Goal: Task Accomplishment & Management: Manage account settings

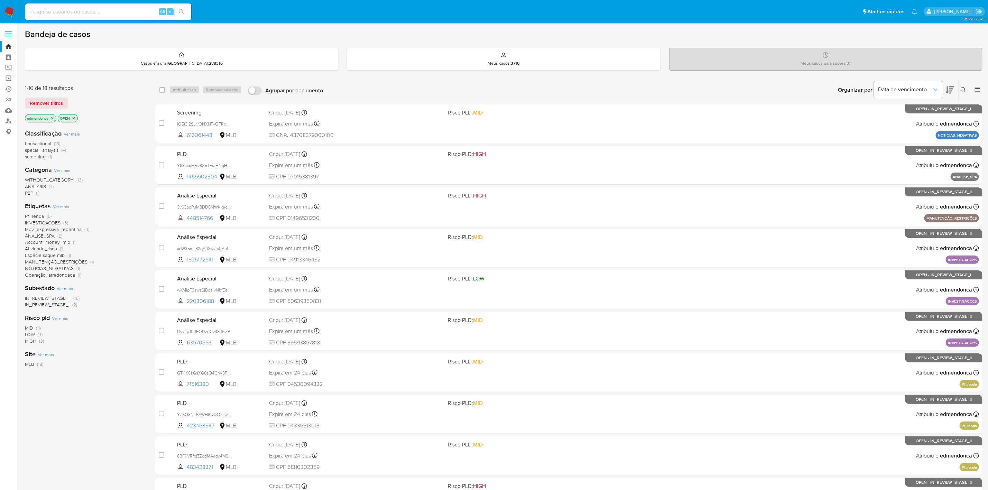
click at [9, 79] on link "Operações em massa" at bounding box center [41, 78] width 82 height 11
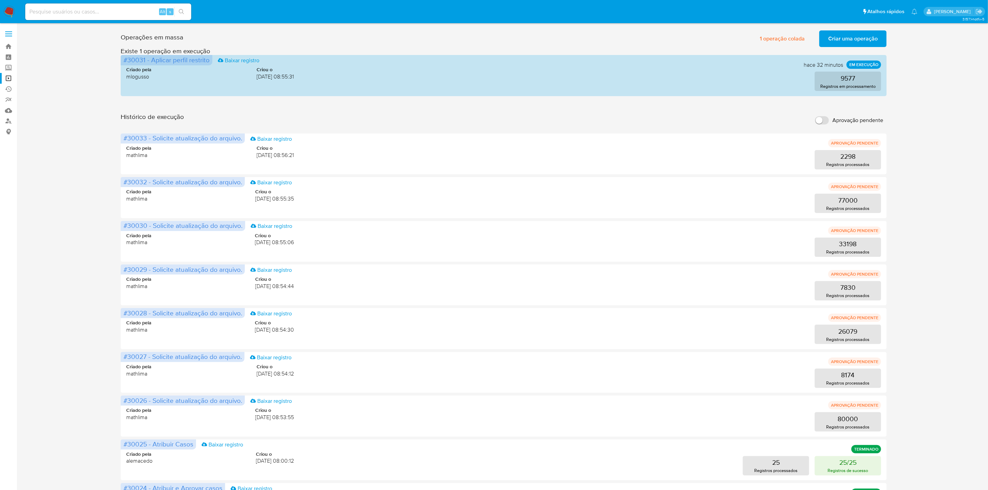
click at [847, 45] on span "Criar uma operação" at bounding box center [852, 38] width 49 height 15
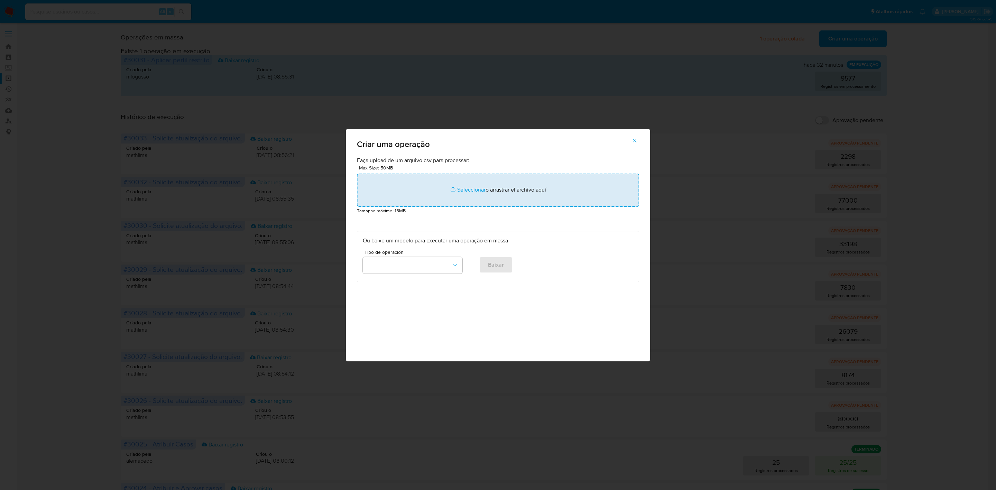
click at [484, 184] on input "file" at bounding box center [498, 190] width 282 height 33
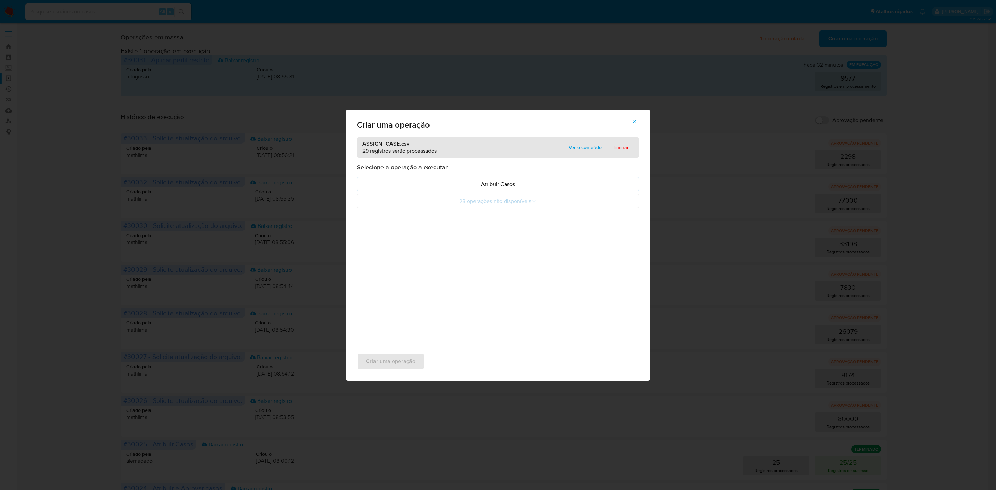
click at [580, 147] on span "Ver o conteúdo" at bounding box center [584, 147] width 33 height 10
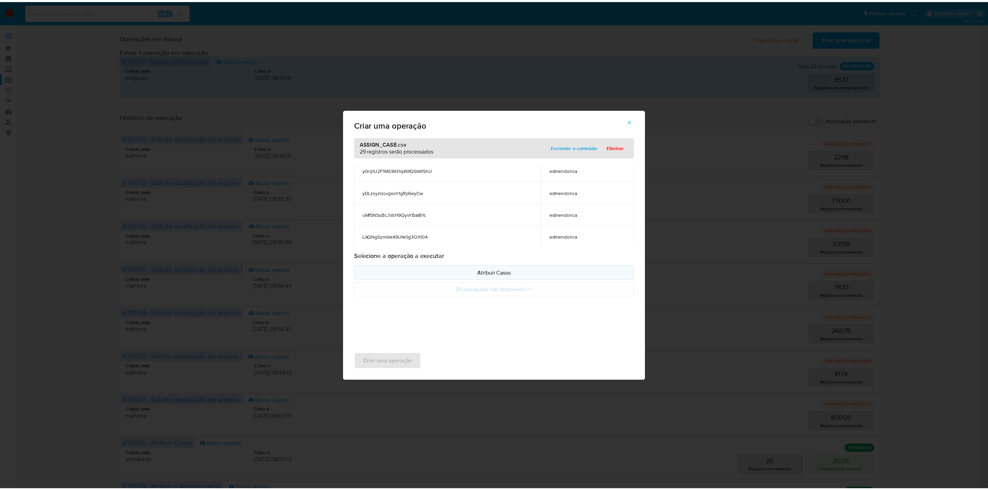
scroll to position [576, 0]
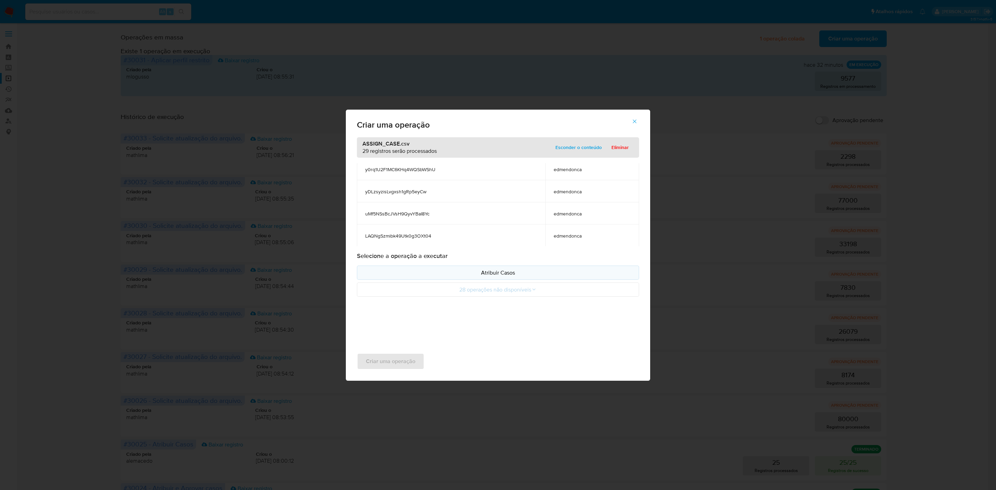
click at [503, 270] on p "Atribuir Casos" at bounding box center [498, 273] width 270 height 8
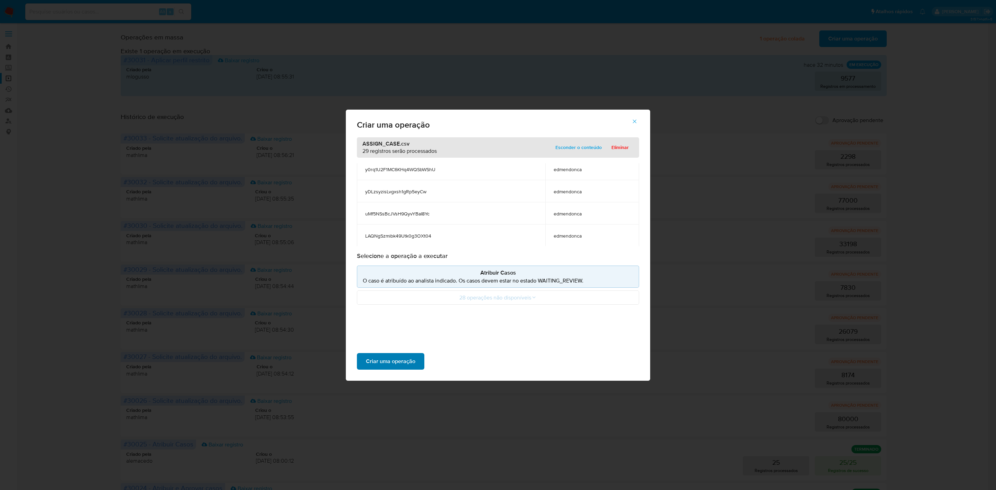
click at [389, 359] on span "Criar uma operação" at bounding box center [390, 361] width 49 height 15
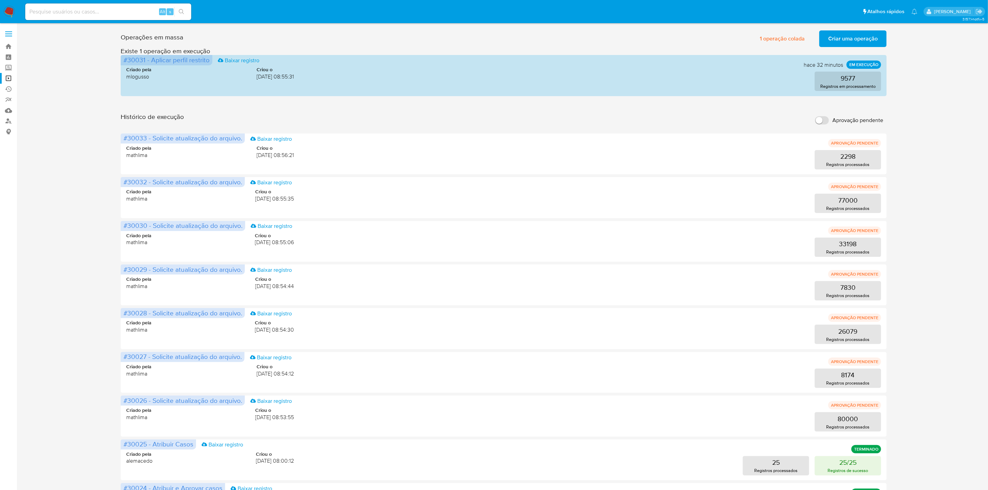
click at [2, 6] on nav "Pausado Ver notificaciones Alt s Atalhos rápidos Presiona las siguientes teclas…" at bounding box center [494, 11] width 988 height 23
click at [8, 10] on img at bounding box center [9, 12] width 12 height 12
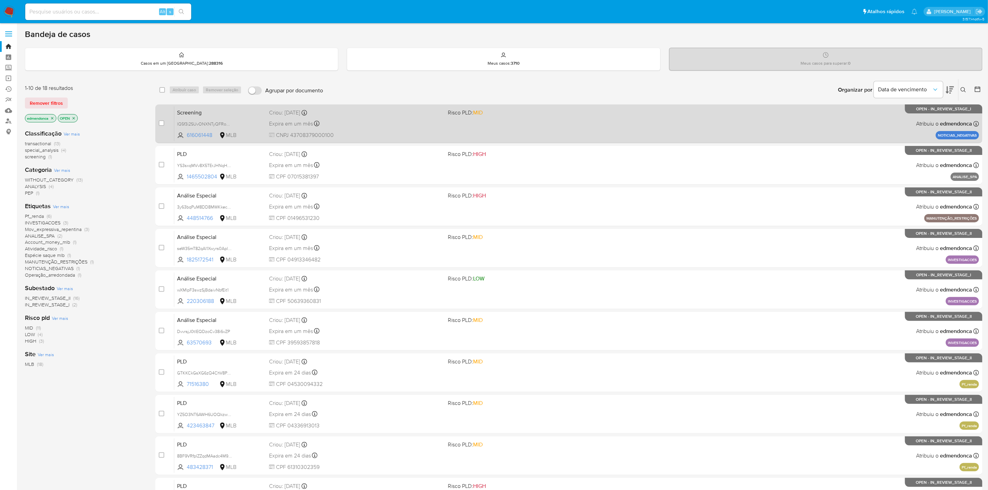
click at [390, 123] on div "Expira em um mês Expira em 16/10/2025 16:22:58" at bounding box center [355, 123] width 173 height 9
click at [634, 128] on div "Screening lQ5f3i2SUvONXNTyQFRoX2Gz 616061448 MLB Risco PLD: MID Criou: 01/09/20…" at bounding box center [576, 123] width 804 height 35
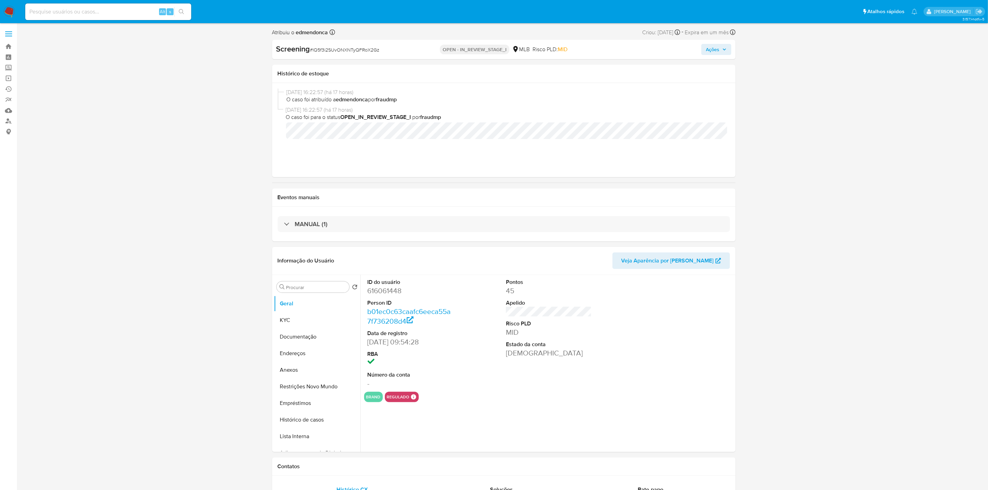
select select "10"
click at [716, 53] on span "Ações" at bounding box center [712, 49] width 13 height 11
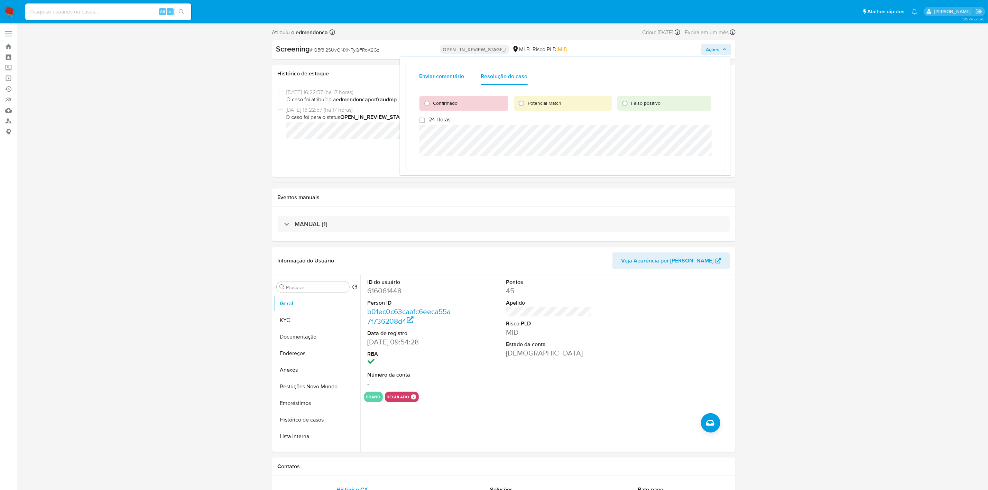
click at [456, 76] on span "Enviar comentário" at bounding box center [441, 76] width 45 height 8
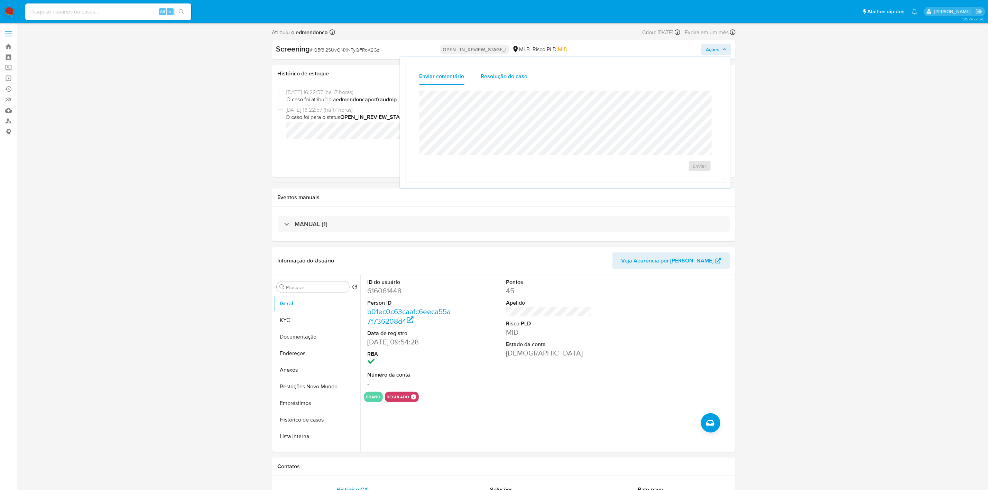
click at [515, 76] on span "Resolução do caso" at bounding box center [504, 76] width 47 height 8
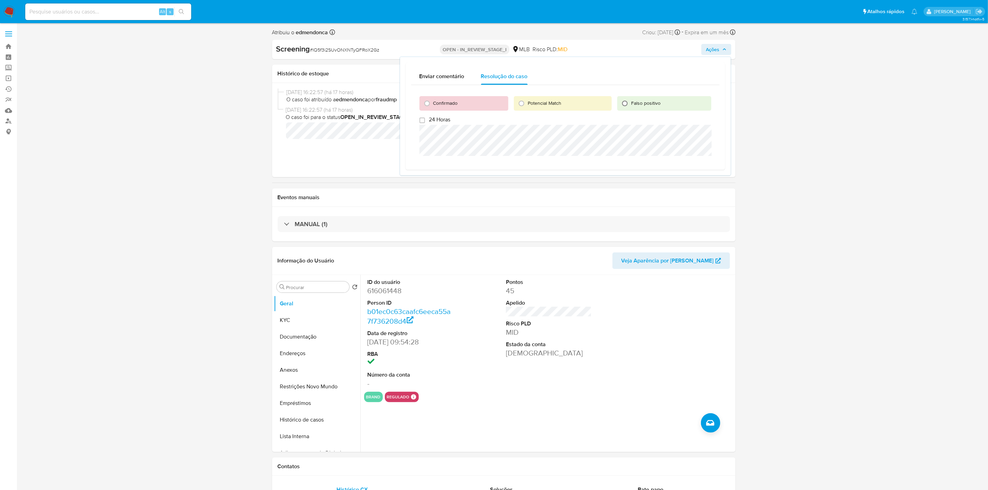
click at [624, 103] on input "Falso positivo" at bounding box center [624, 103] width 11 height 11
radio input "true"
click at [334, 58] on div "Screening # lQ5f3i2SUvONXNTyQFRoX2Gz OPEN - IN_REVIEW_STAGE_I MLB Risco PLD: MI…" at bounding box center [503, 49] width 463 height 19
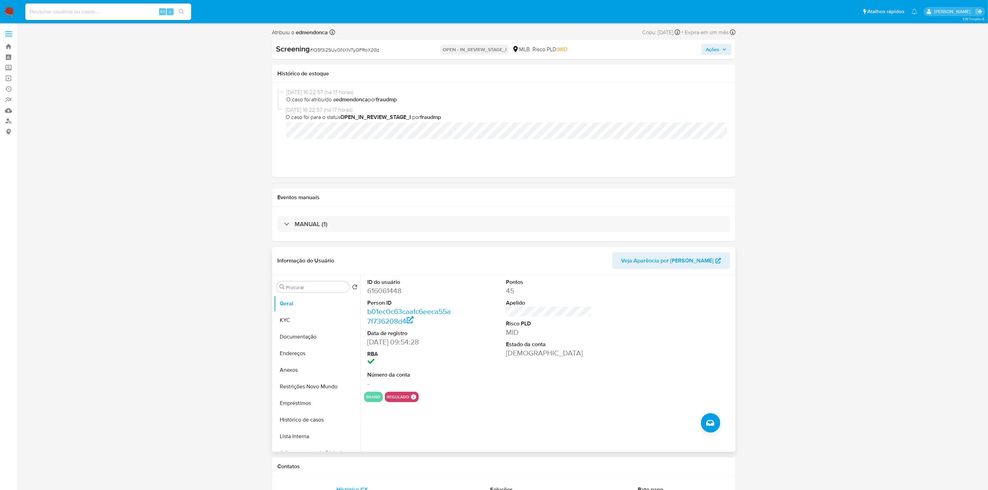
click at [384, 290] on dd "616061448" at bounding box center [409, 291] width 85 height 10
copy dd "616061448"
click at [717, 51] on span "Ações" at bounding box center [712, 49] width 13 height 11
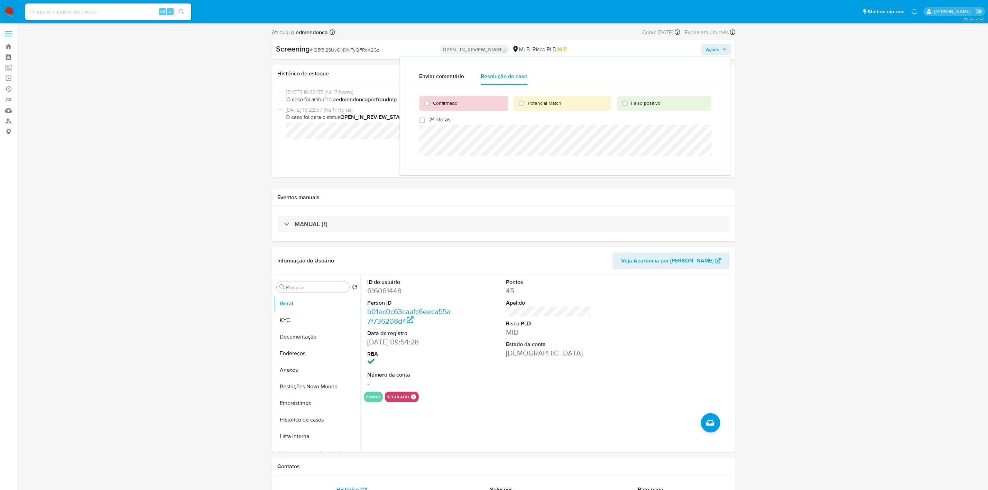
click at [649, 102] on span "Falso positivo" at bounding box center [645, 103] width 29 height 7
click at [630, 102] on input "Falso positivo" at bounding box center [624, 103] width 11 height 11
radio input "true"
click at [680, 164] on span "Cerrar caso" at bounding box center [686, 164] width 33 height 10
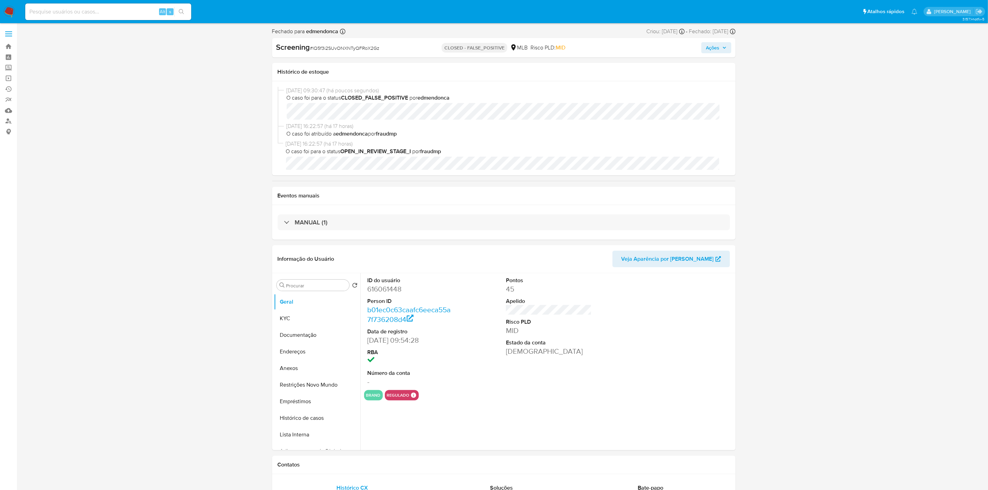
select select "10"
click at [101, 12] on input at bounding box center [108, 11] width 166 height 9
paste input "616061448"
type input "616061448"
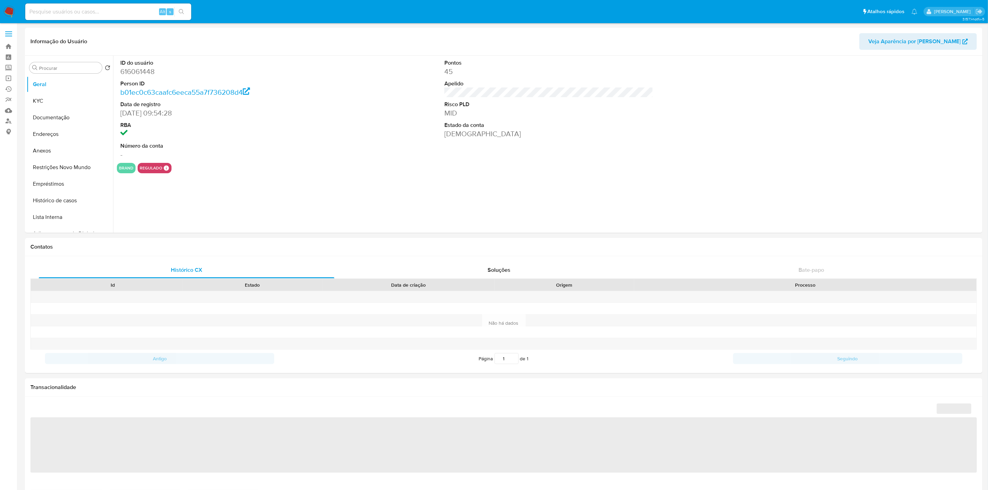
select select "10"
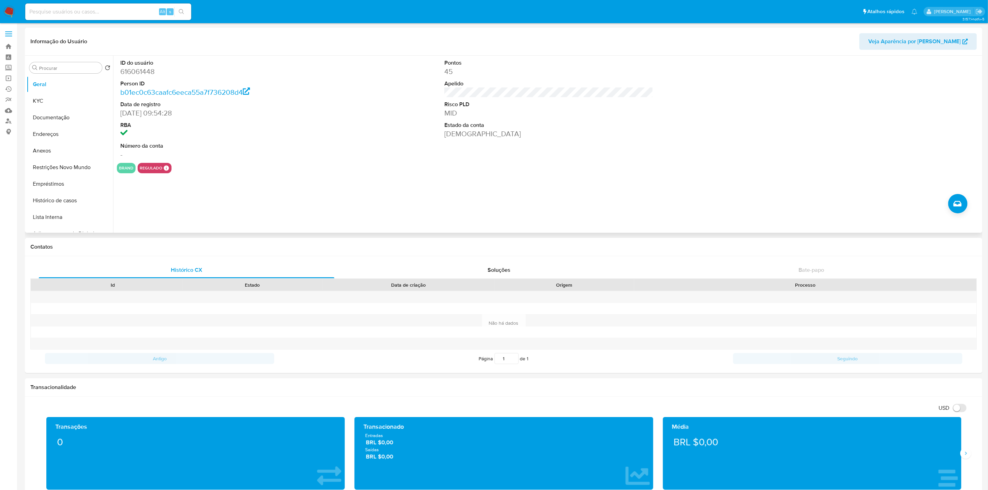
click at [466, 196] on div "ID do usuário 616061448 Person ID b01ec0c63caafc6eeca55a7f736208d4 Data de regi…" at bounding box center [546, 144] width 867 height 177
click at [953, 196] on button "Criar caso manual" at bounding box center [957, 203] width 19 height 19
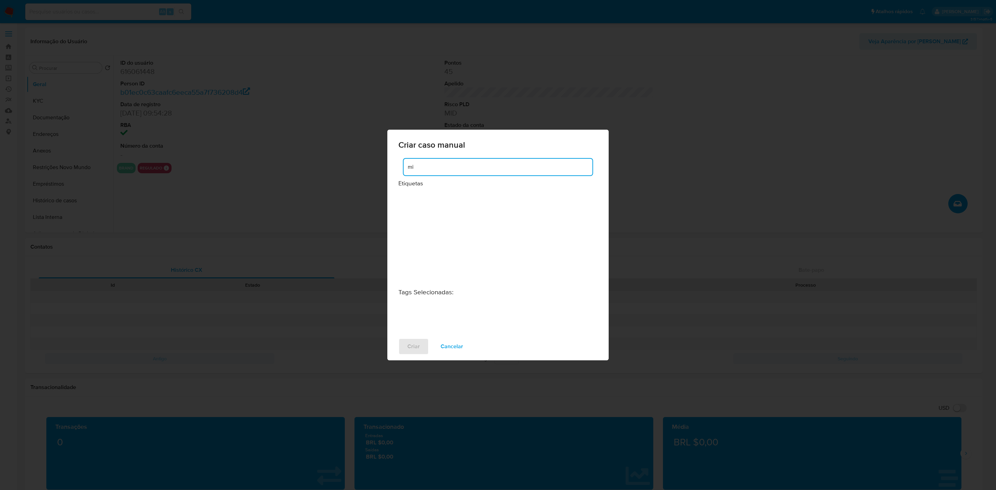
type input "m"
click at [464, 248] on div "INVESTIGACOES" at bounding box center [490, 244] width 173 height 18
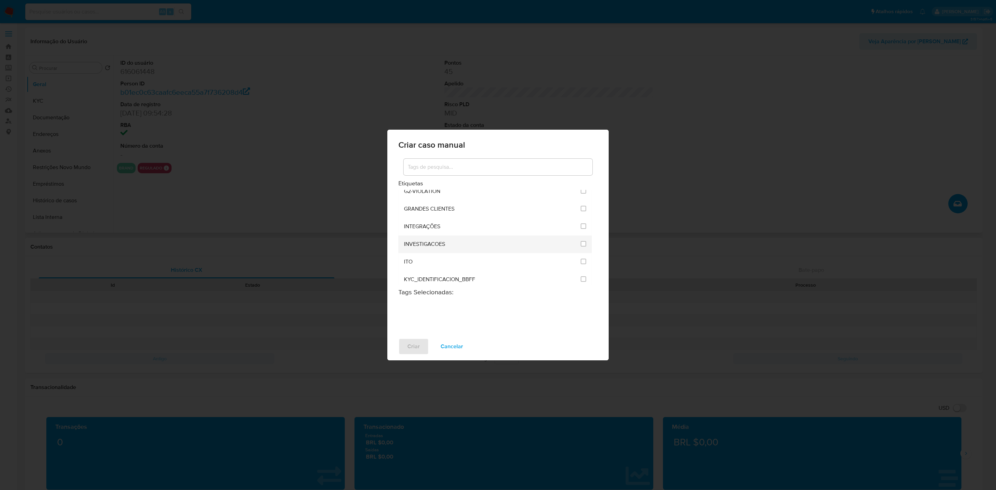
click at [445, 245] on span "INVESTIGACOES" at bounding box center [424, 244] width 41 height 7
click at [580, 241] on input "2067" at bounding box center [583, 244] width 6 height 6
checkbox input "true"
click at [415, 343] on span "Criar" at bounding box center [413, 346] width 12 height 15
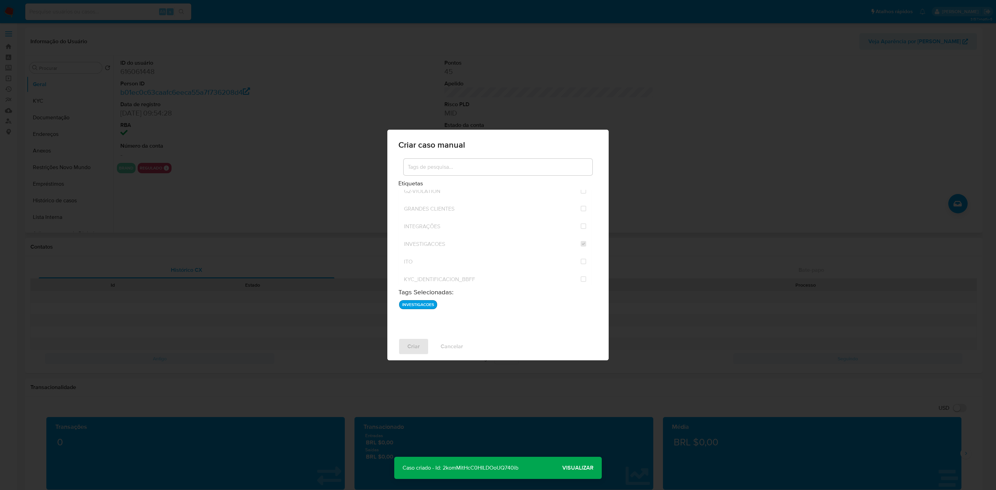
click at [581, 468] on span "Visualizar" at bounding box center [577, 468] width 31 height 0
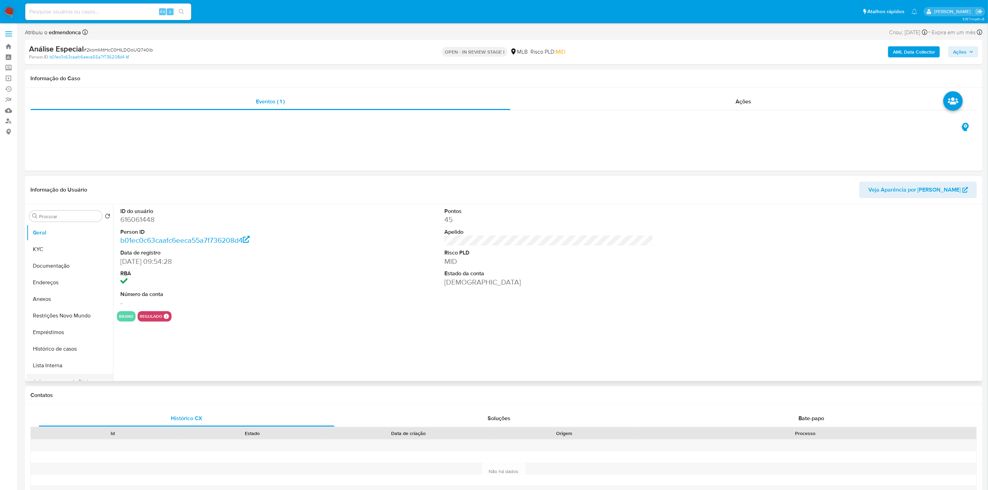
select select "10"
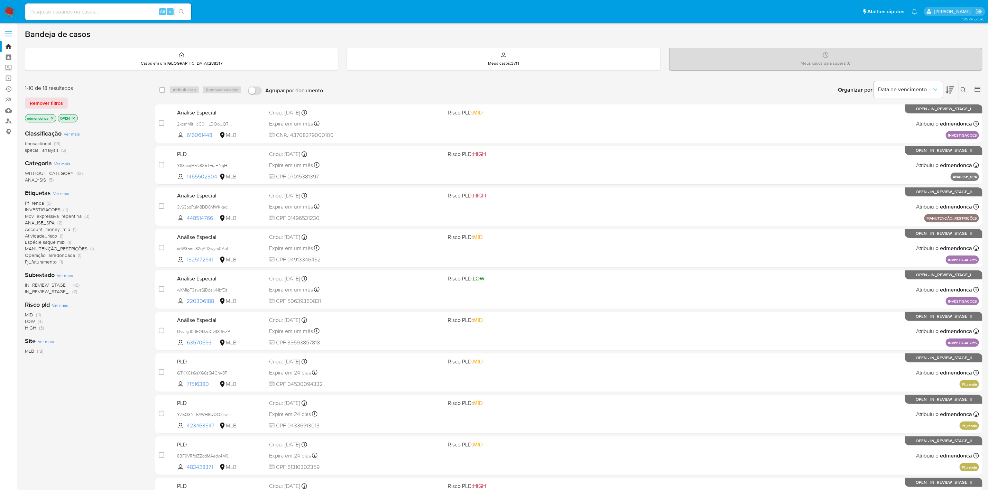
click at [69, 13] on input at bounding box center [108, 11] width 166 height 9
paste input "xrnwAMuCmGSgnU6jJxmVA6NI"
type input "xrnwAMuCmGSgnU6jJxmVA6NI"
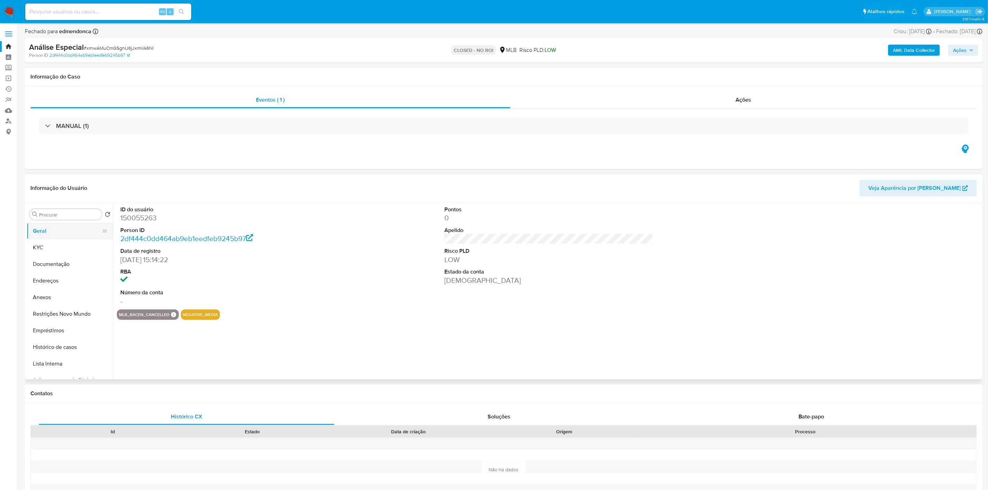
select select "10"
click at [597, 333] on div "ID do usuário 150055263 Person ID 2df444c0dd464ab9eb1eedfeb9245b97 Data de regi…" at bounding box center [546, 290] width 867 height 177
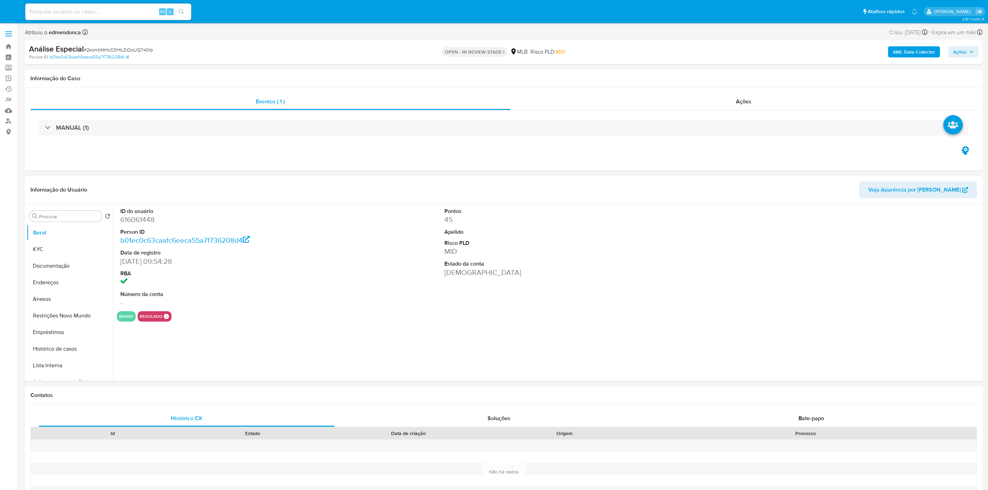
select select "10"
click at [968, 50] on span "Ações" at bounding box center [963, 52] width 20 height 10
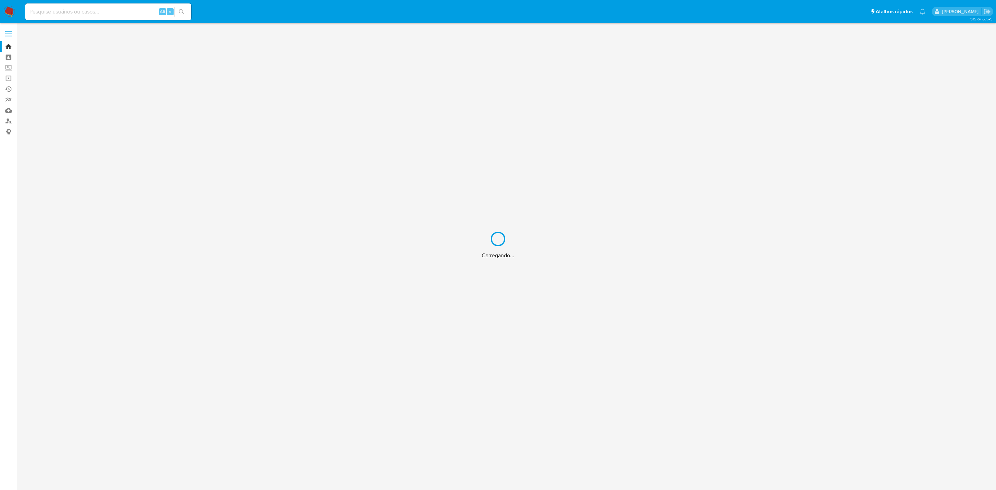
click at [95, 16] on div "Carregando..." at bounding box center [498, 245] width 996 height 490
click at [93, 6] on div "Carregando..." at bounding box center [498, 245] width 996 height 490
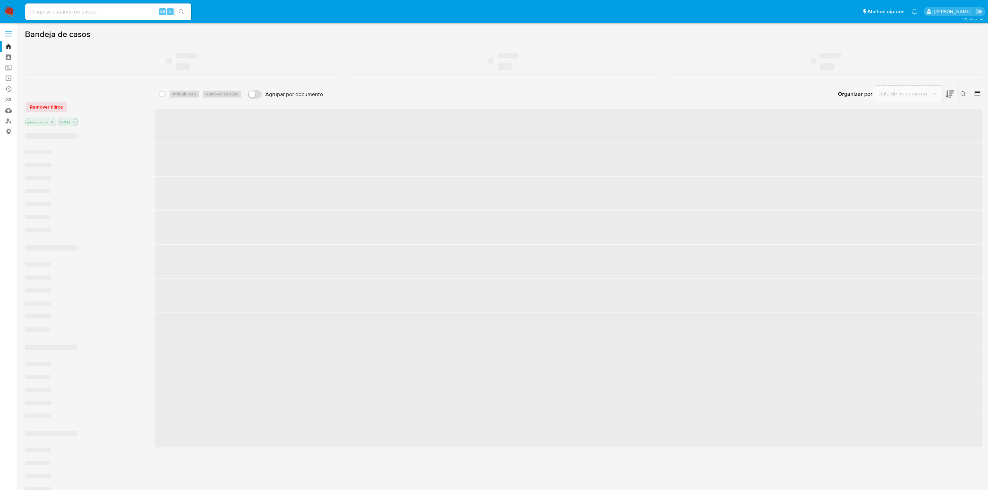
click at [95, 12] on input at bounding box center [108, 11] width 166 height 9
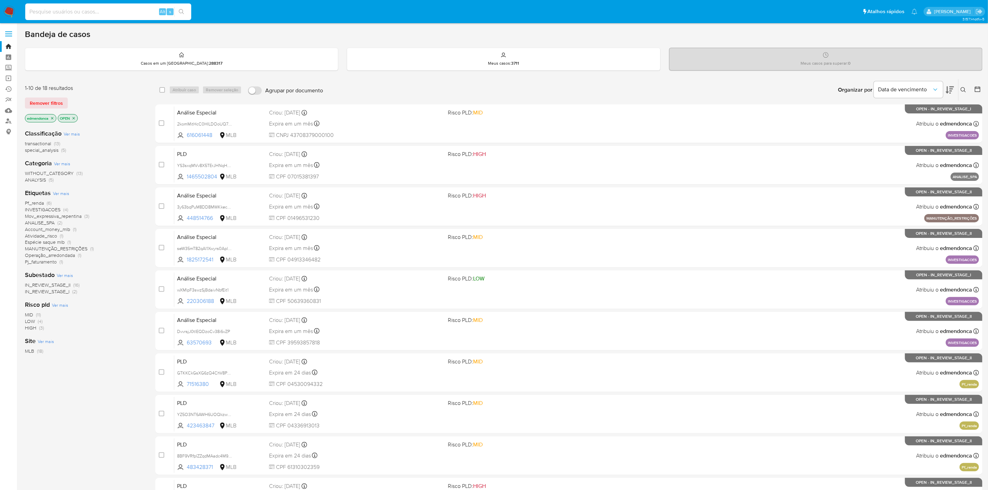
paste input "677326175"
type input "677326175"
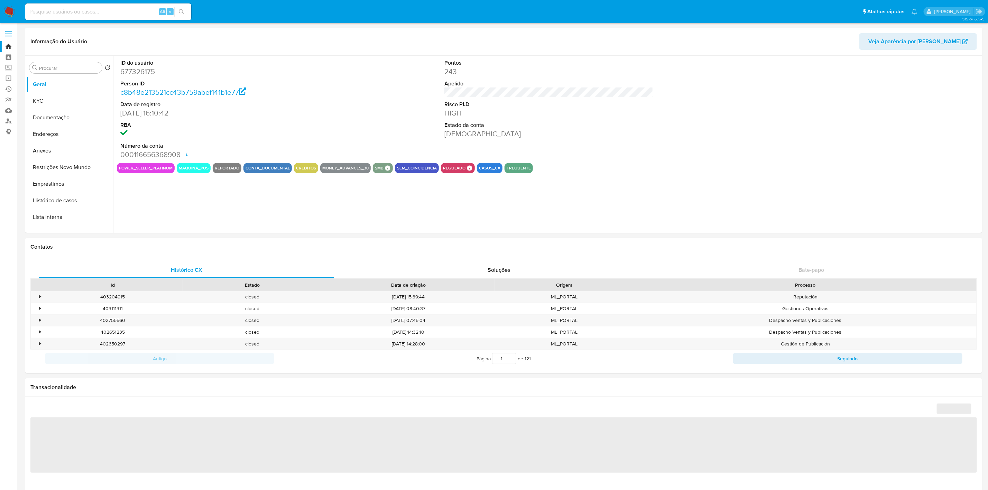
select select "10"
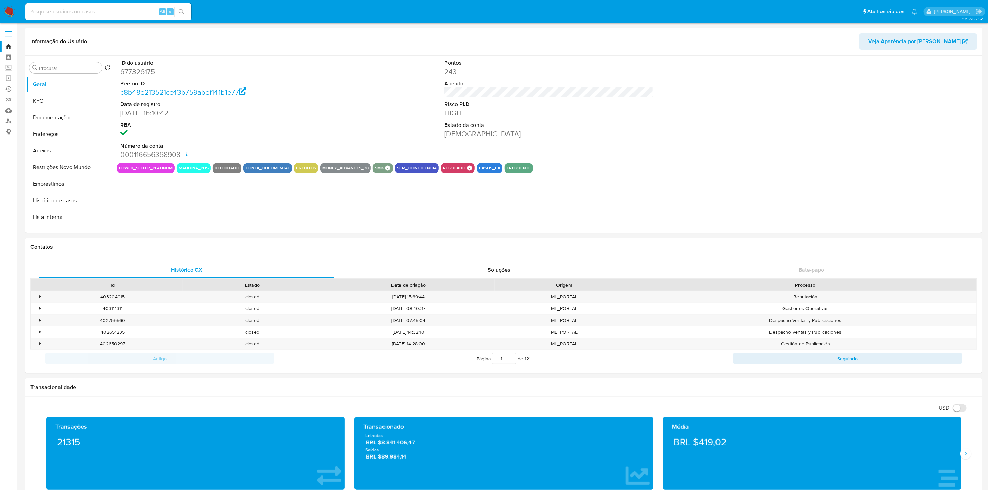
scroll to position [104, 0]
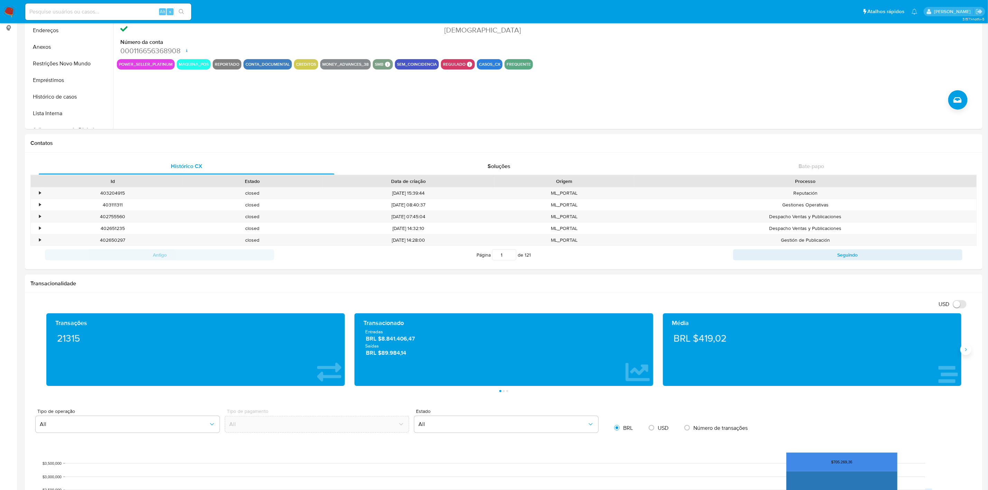
click at [964, 354] on button "Siguiente" at bounding box center [965, 349] width 11 height 11
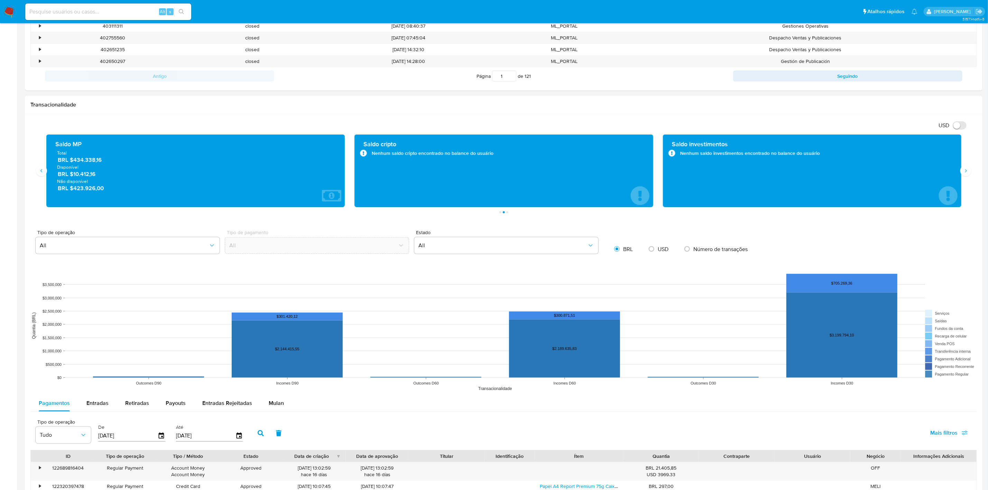
scroll to position [542, 0]
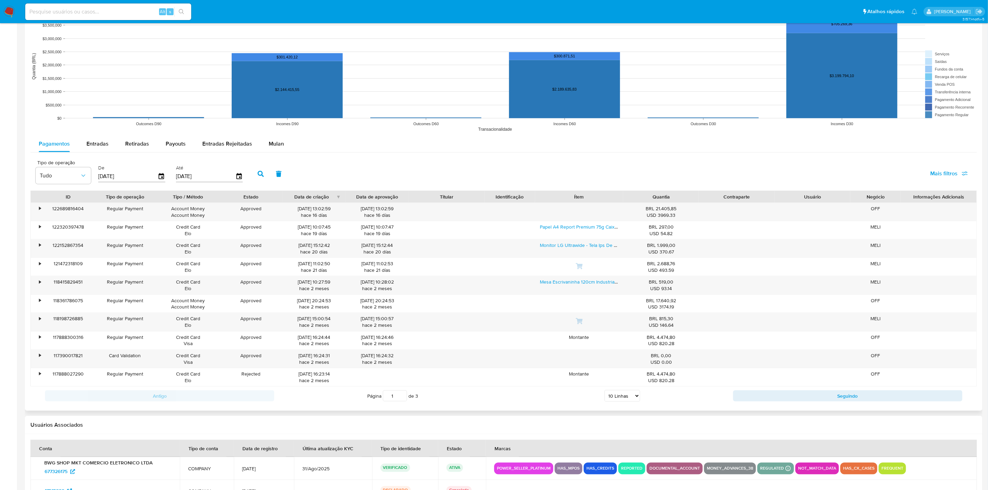
click at [94, 146] on span "Entradas" at bounding box center [97, 144] width 22 height 8
select select "10"
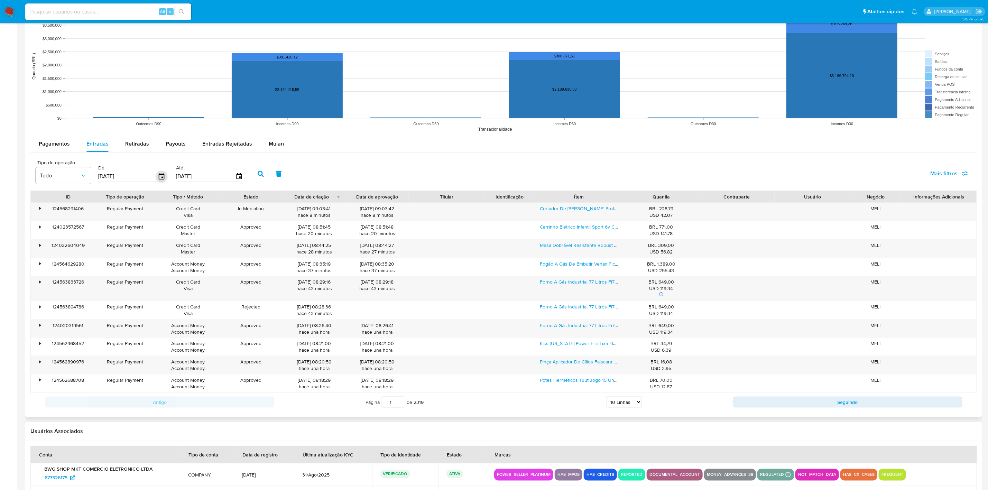
click at [159, 176] on icon "button" at bounding box center [162, 176] width 12 height 12
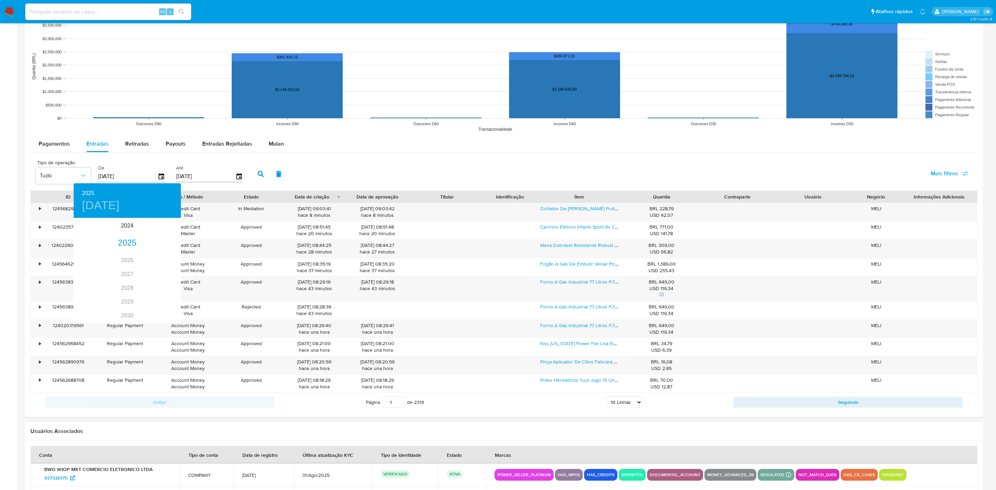
click at [149, 164] on div at bounding box center [498, 245] width 996 height 490
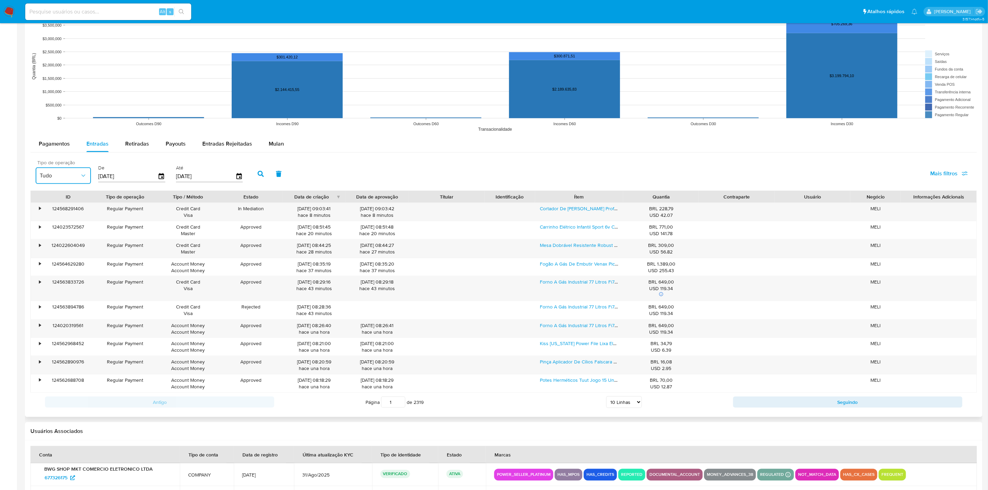
click at [79, 181] on button "Tudo" at bounding box center [63, 175] width 55 height 17
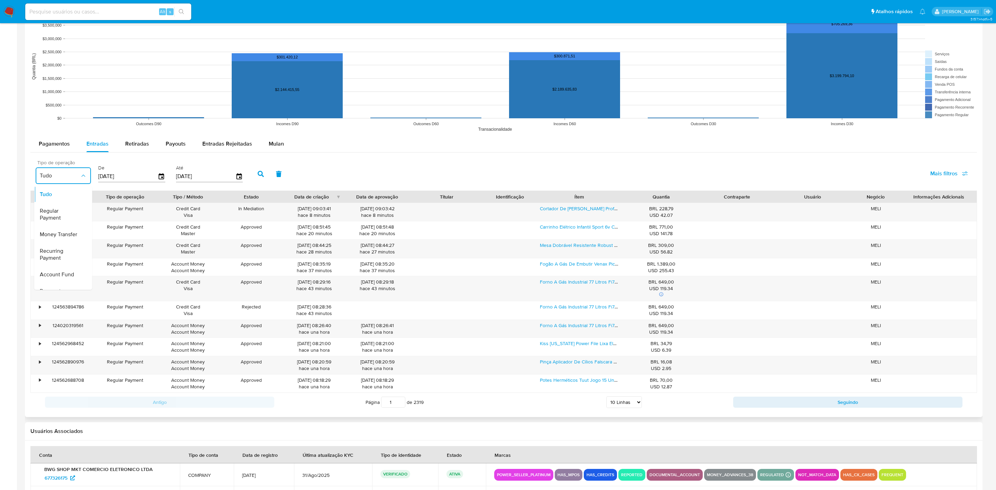
click at [79, 181] on button "Tudo" at bounding box center [63, 175] width 55 height 17
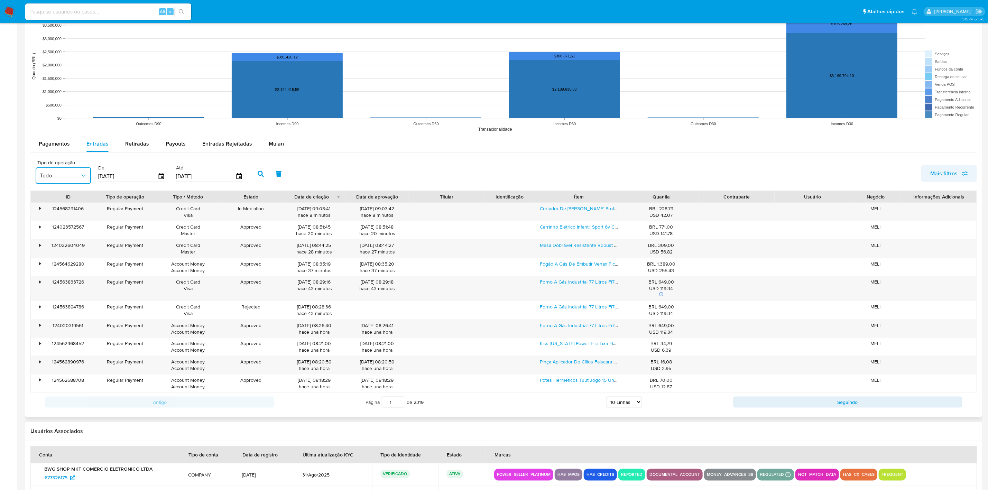
click at [965, 181] on span "Mais filtros" at bounding box center [949, 173] width 38 height 15
click at [883, 218] on span "Estado" at bounding box center [886, 214] width 16 height 7
click at [874, 217] on input "Estado" at bounding box center [871, 215] width 6 height 6
checkbox input "true"
type input "[DATE]"
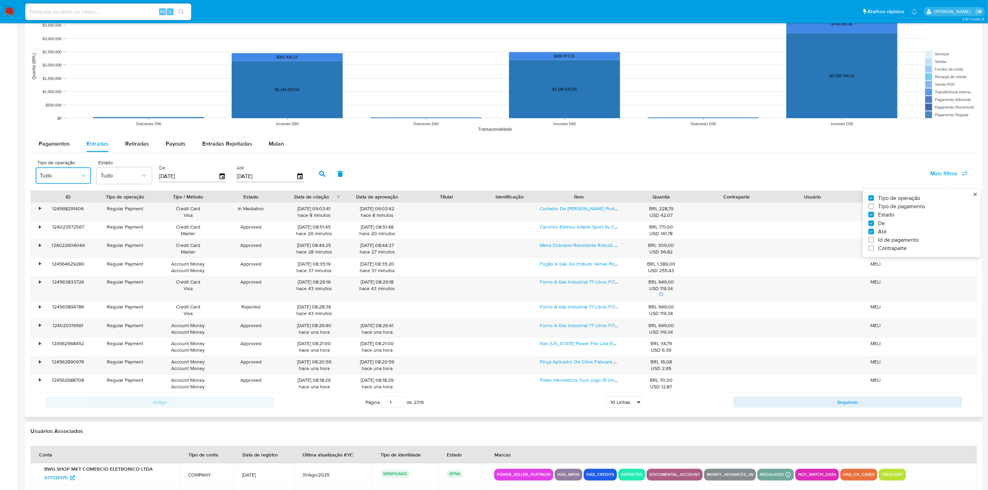
click at [536, 165] on div "Tipo de operação Tudo Estado Tudo De 05/06/2025 Até 02/09/2025 Mais filtros Tip…" at bounding box center [503, 173] width 946 height 35
click at [130, 176] on span "Tudo" at bounding box center [121, 175] width 40 height 7
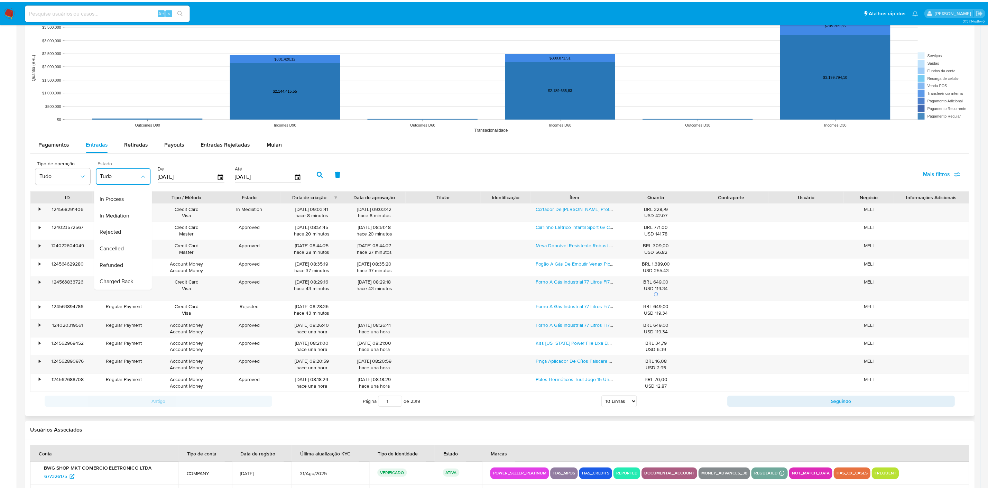
scroll to position [69, 0]
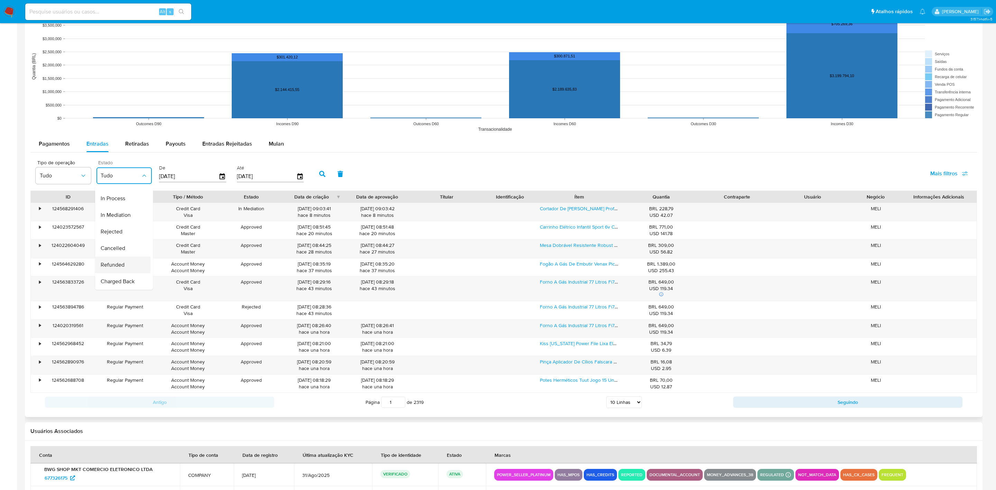
click at [119, 261] on span "Refunded" at bounding box center [113, 264] width 24 height 7
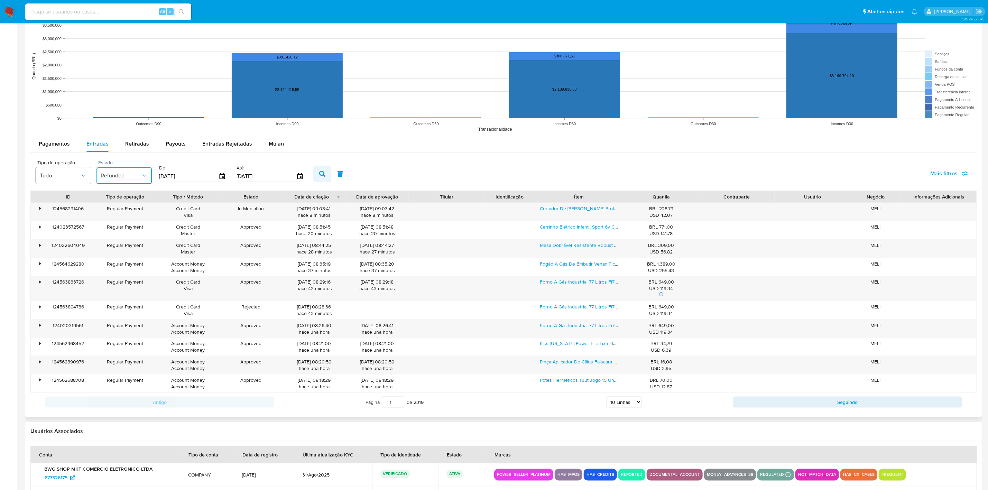
click at [323, 176] on button "button" at bounding box center [322, 174] width 18 height 17
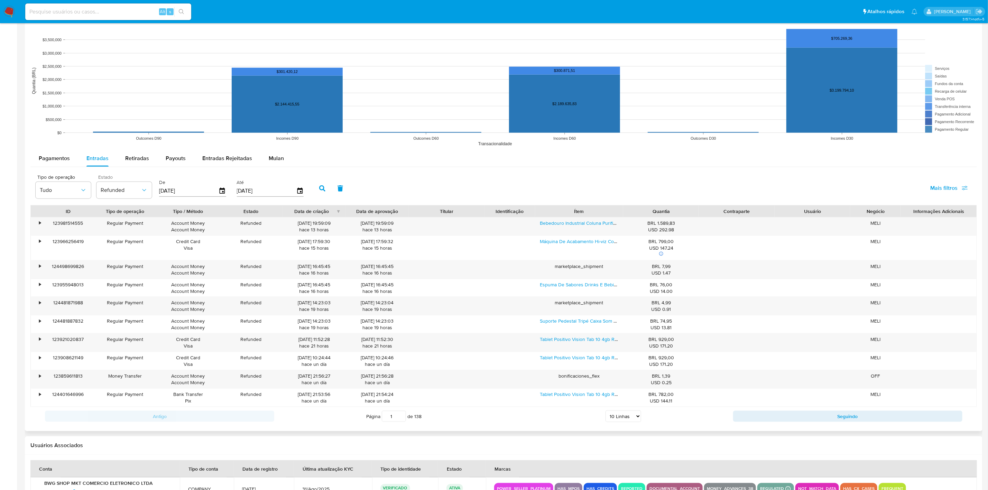
scroll to position [542, 0]
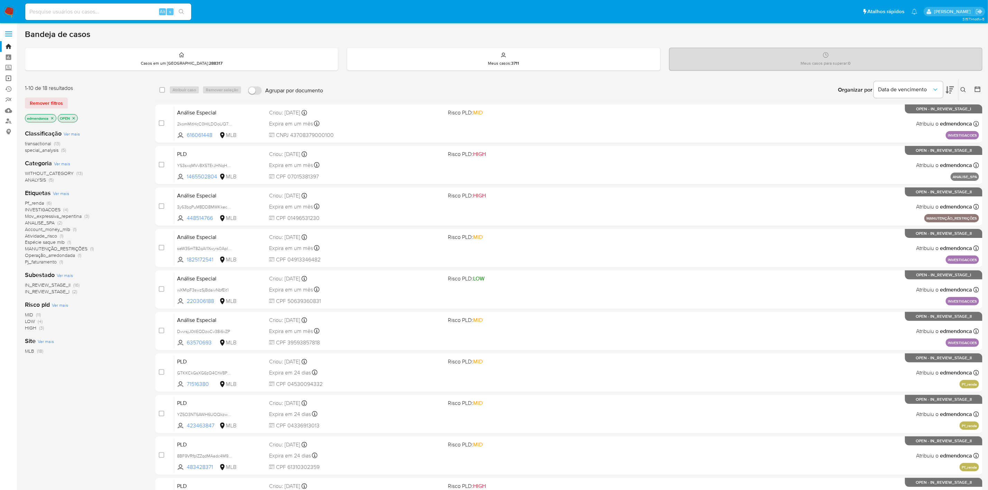
click at [7, 80] on link "Operações em massa" at bounding box center [41, 78] width 82 height 11
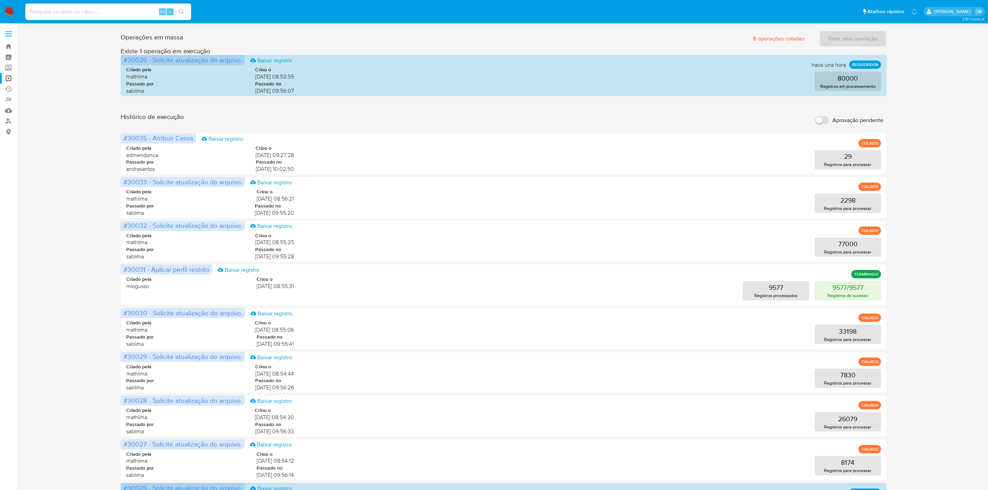
click at [843, 49] on h3 "Existe 1 operação em execução" at bounding box center [504, 51] width 766 height 8
click at [845, 43] on div "Criar uma operação" at bounding box center [852, 38] width 67 height 17
click at [862, 37] on div "Criar uma operação" at bounding box center [852, 38] width 67 height 17
click at [846, 42] on div "Criar uma operação" at bounding box center [852, 38] width 67 height 17
click at [864, 39] on div "Criar uma operação" at bounding box center [852, 38] width 67 height 17
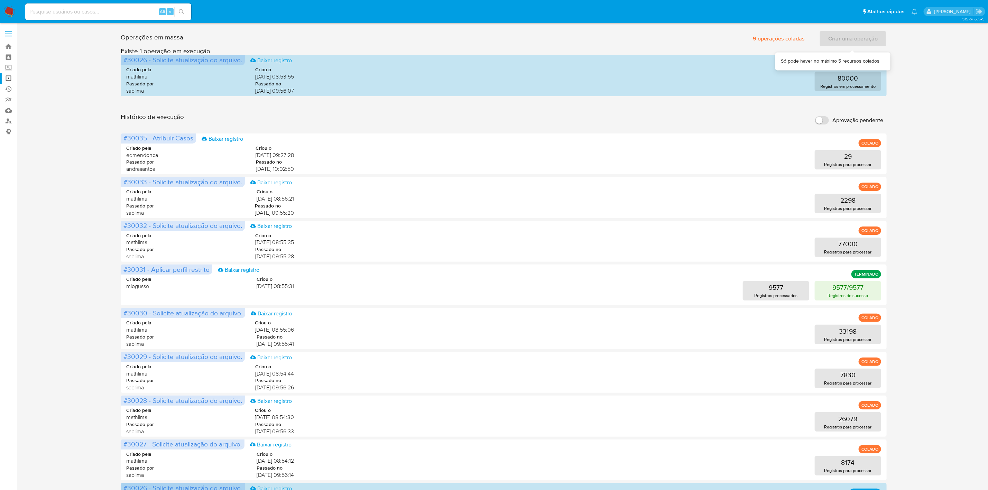
click at [864, 39] on div "Criar uma operação" at bounding box center [852, 38] width 67 height 17
click at [940, 99] on div "Operações em massa 9 operações coladas Criar uma operação Só pode haver no máxi…" at bounding box center [503, 309] width 957 height 562
click at [831, 44] on div "Criar uma operação" at bounding box center [852, 38] width 67 height 17
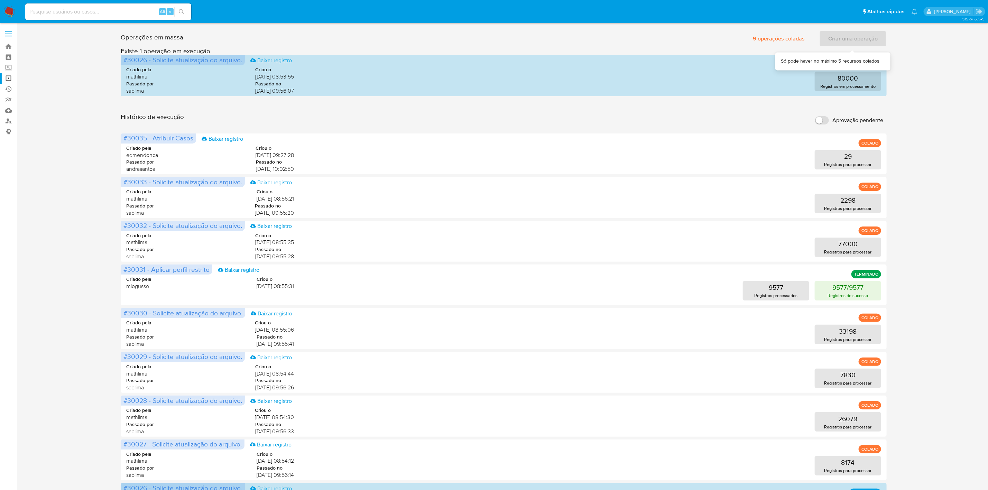
click at [831, 44] on div "Criar uma operação" at bounding box center [852, 38] width 67 height 17
click at [927, 198] on div "Operações em massa 9 operações coladas Criar uma operação Só pode haver no máxi…" at bounding box center [503, 309] width 957 height 562
click at [917, 95] on div "Operações em massa 9 operações coladas Criar uma operação Só pode haver no máxi…" at bounding box center [503, 309] width 957 height 562
click at [7, 76] on link "Operações em massa" at bounding box center [41, 78] width 82 height 11
click at [8, 78] on link "Operações em massa" at bounding box center [41, 78] width 82 height 11
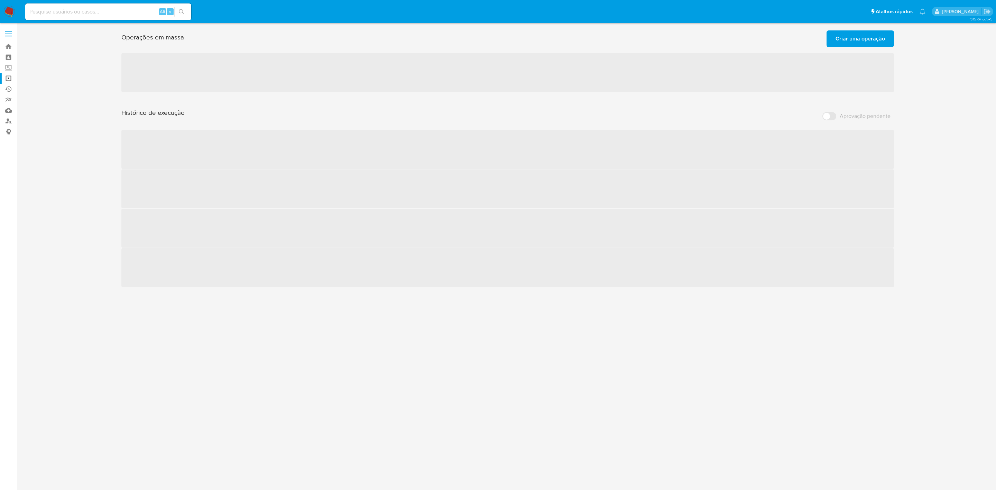
click at [859, 39] on span "Criar uma operação" at bounding box center [859, 38] width 49 height 15
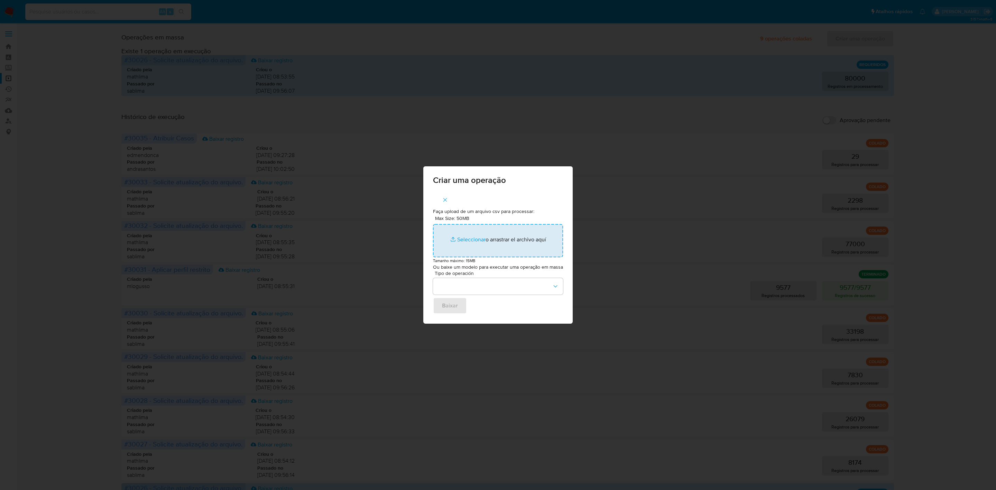
click at [486, 245] on input "Max Size: 50MB Seleccionar archivos" at bounding box center [498, 240] width 130 height 33
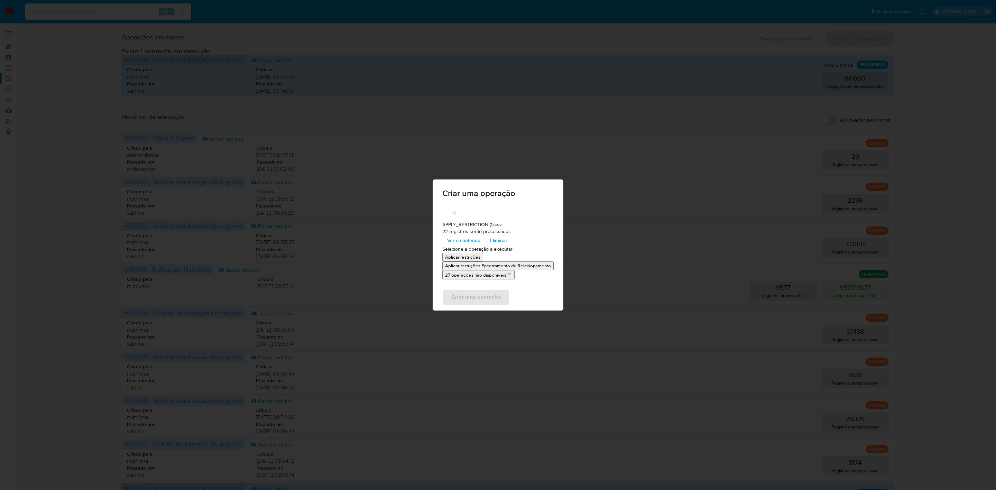
click at [465, 241] on span "Ver o conteúdo" at bounding box center [463, 240] width 33 height 10
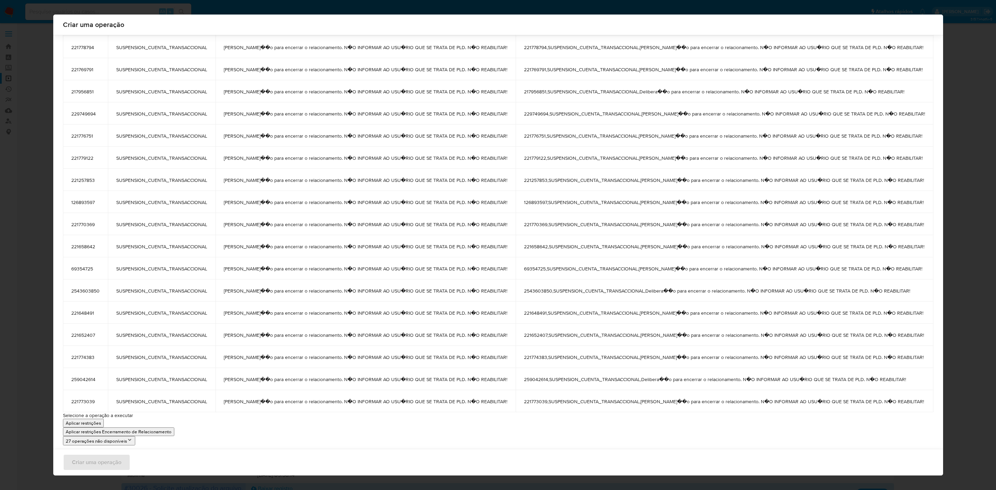
scroll to position [168, 0]
click at [101, 424] on p "Aplicar restrições" at bounding box center [83, 422] width 35 height 7
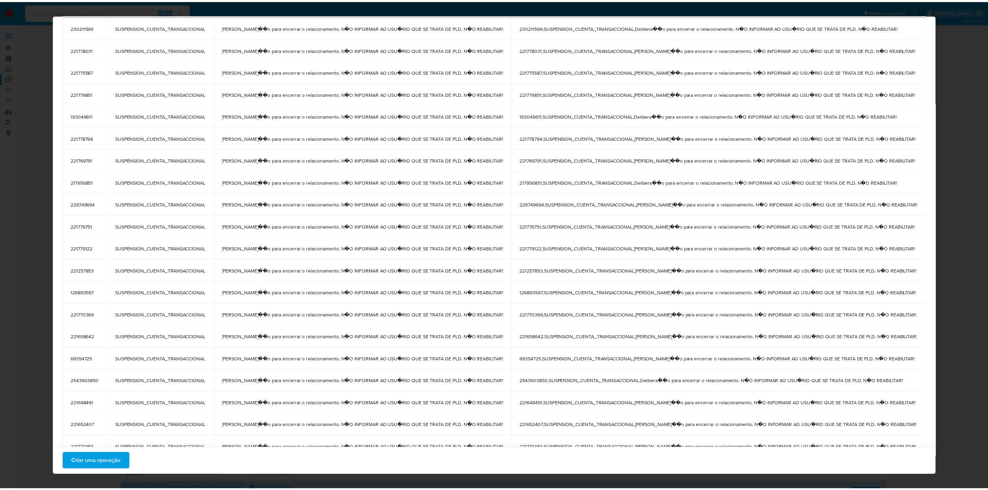
scroll to position [0, 0]
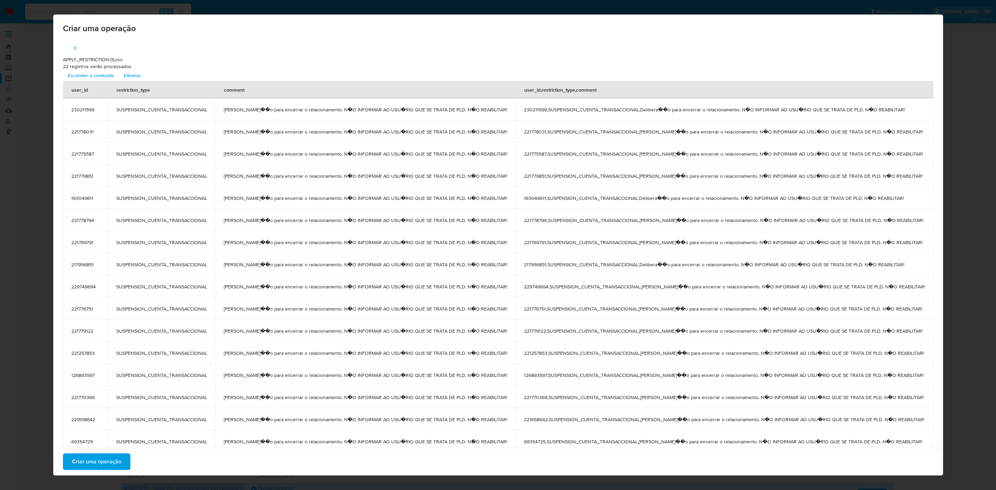
click at [141, 74] on span "Eliminar" at bounding box center [132, 76] width 17 height 10
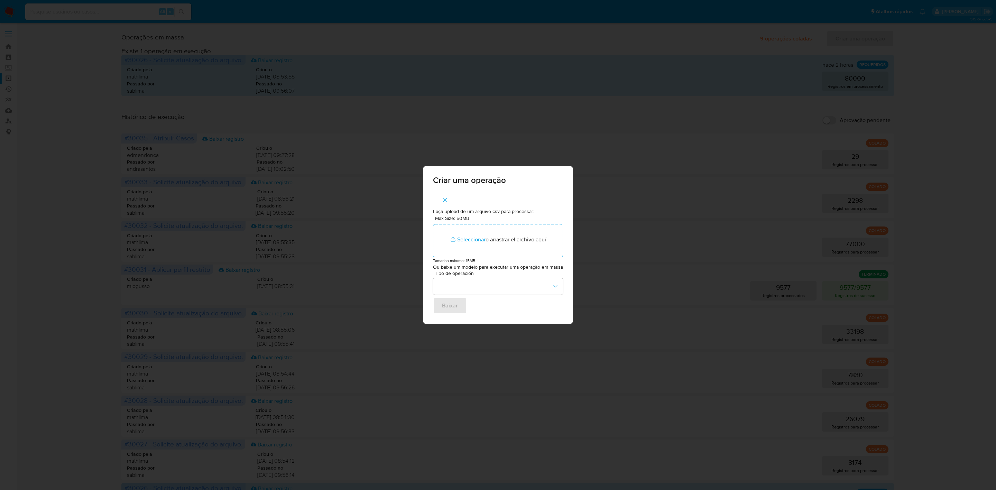
click at [441, 198] on button "button" at bounding box center [445, 200] width 24 height 17
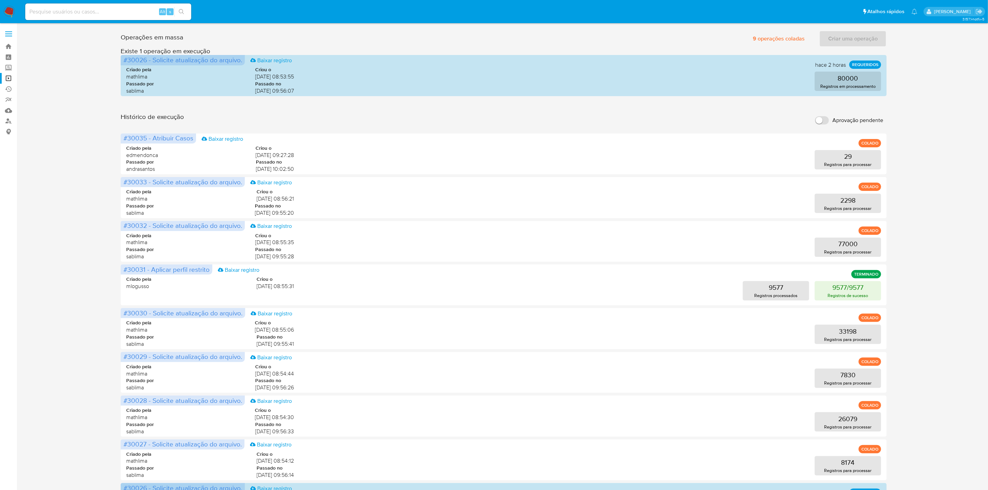
click at [945, 95] on div "Operações em massa 9 operações coladas Criar uma operação Só pode haver no máxi…" at bounding box center [503, 309] width 957 height 562
click at [127, 11] on input at bounding box center [108, 11] width 166 height 9
paste input "YS3sxqMVv8X5TErJHNqH40uc"
type input "YS3sxqMVv8X5TErJHNqH40uc"
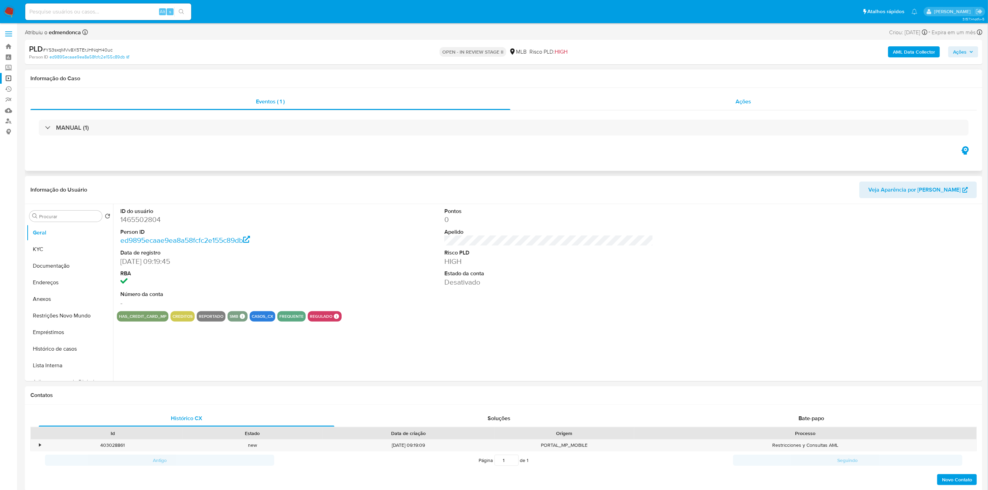
click at [727, 104] on div "Ações" at bounding box center [743, 101] width 467 height 17
select select "10"
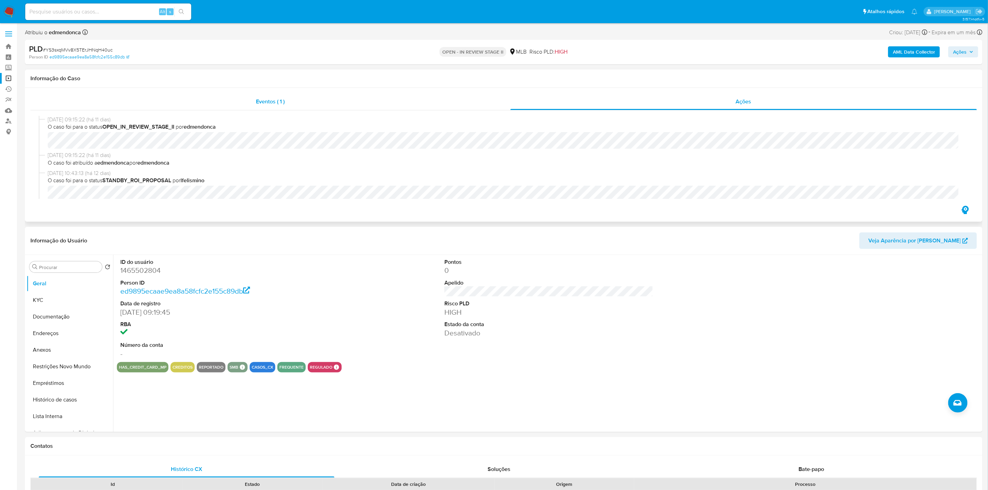
click at [263, 102] on span "Eventos ( 1 )" at bounding box center [270, 101] width 29 height 8
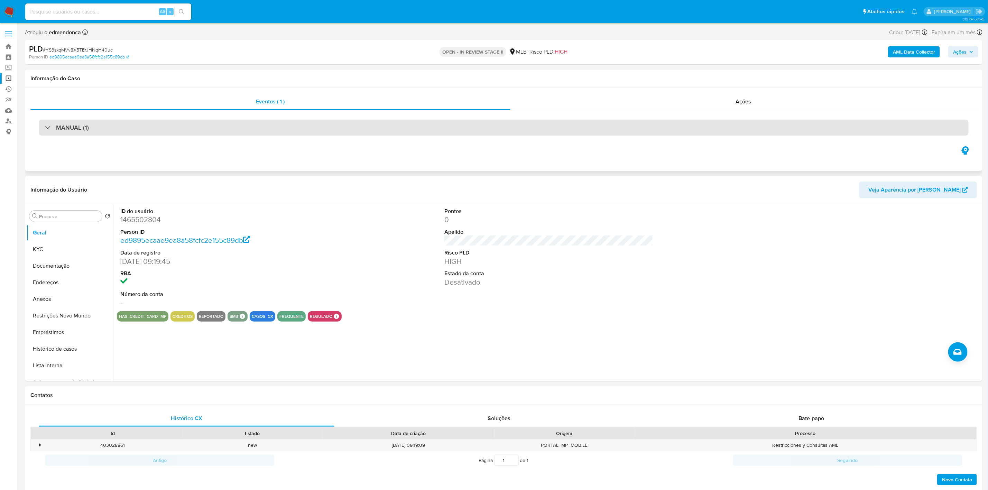
click at [57, 133] on div "MANUAL (1)" at bounding box center [504, 128] width 930 height 16
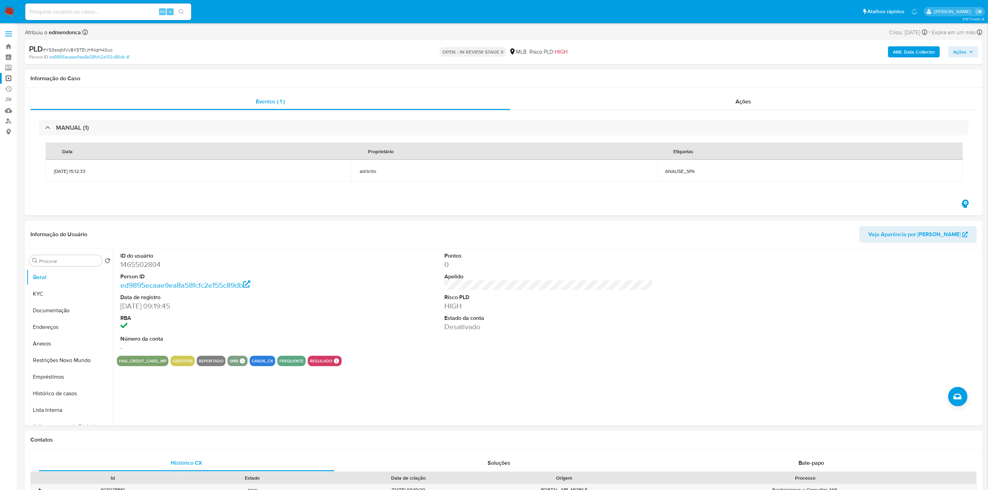
click at [962, 49] on span "Ações" at bounding box center [959, 51] width 13 height 11
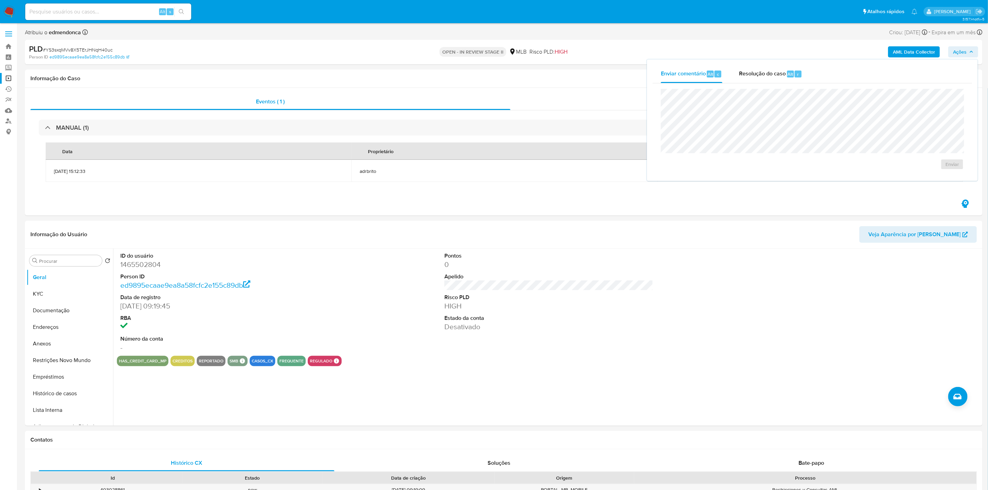
click at [962, 49] on span "Ações" at bounding box center [959, 51] width 13 height 11
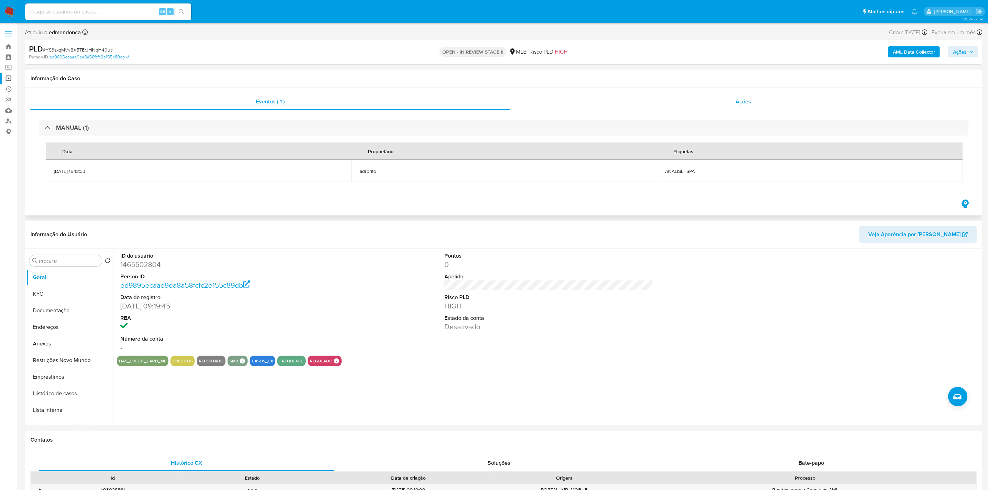
click at [784, 100] on div "Ações" at bounding box center [743, 101] width 467 height 17
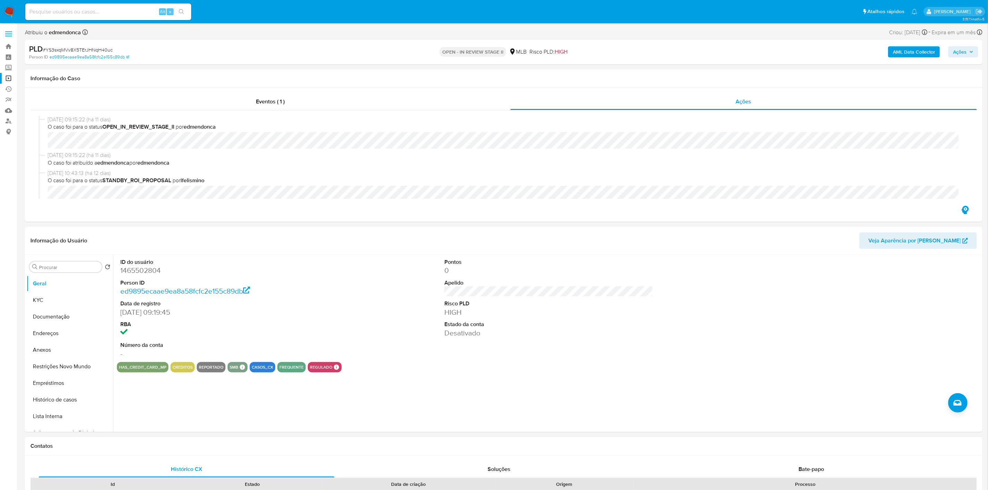
click at [972, 52] on icon "button" at bounding box center [971, 52] width 3 height 2
click at [797, 72] on span "r" at bounding box center [798, 74] width 2 height 7
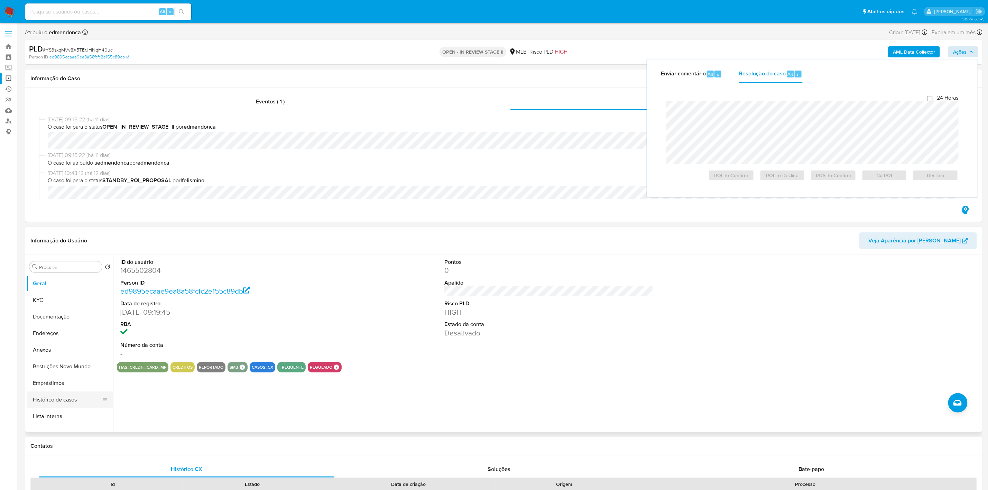
click at [58, 404] on button "Histórico de casos" at bounding box center [67, 399] width 81 height 17
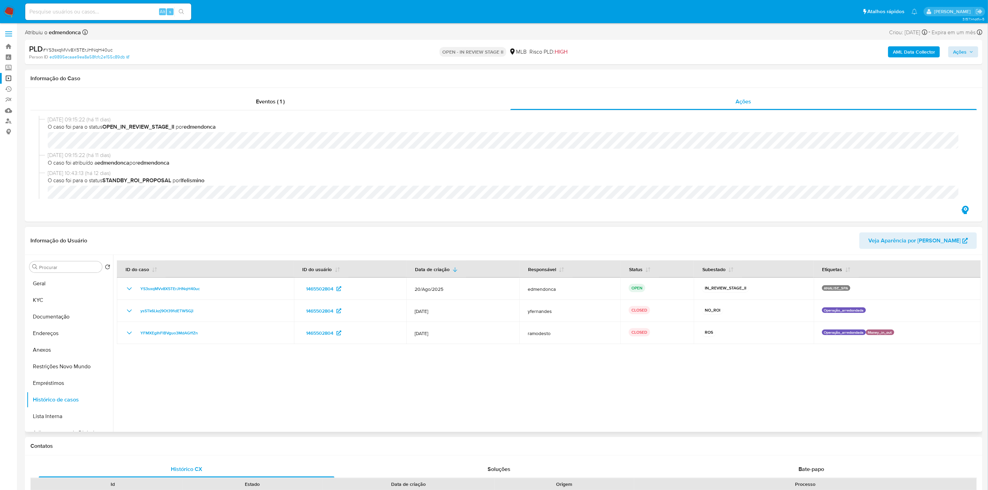
click at [364, 374] on div at bounding box center [546, 343] width 867 height 177
click at [9, 81] on link "Operações em massa" at bounding box center [41, 78] width 82 height 11
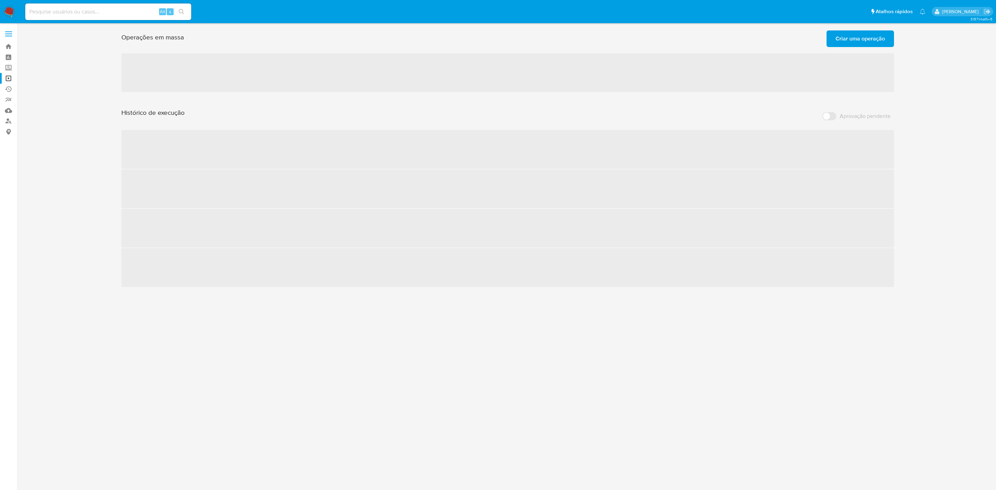
click at [865, 39] on span "Criar uma operação" at bounding box center [859, 38] width 49 height 15
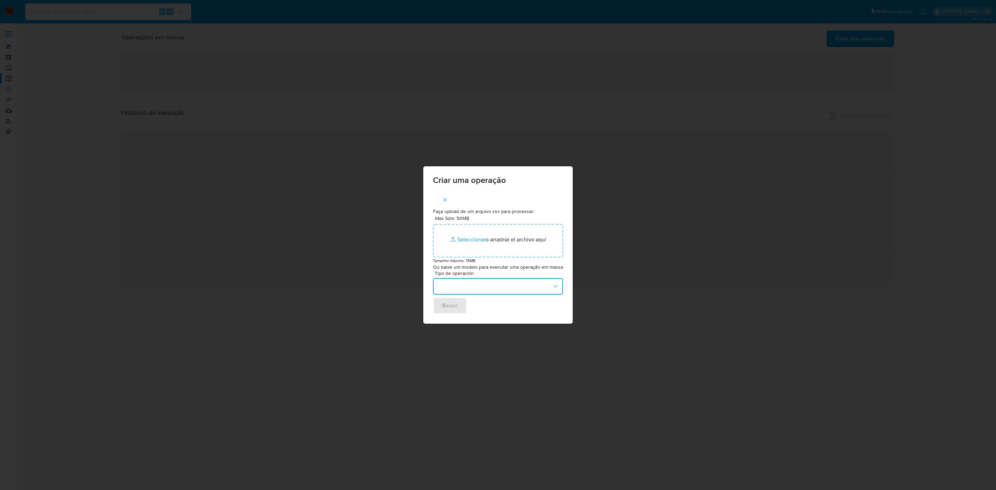
click at [462, 281] on button "button" at bounding box center [498, 286] width 130 height 17
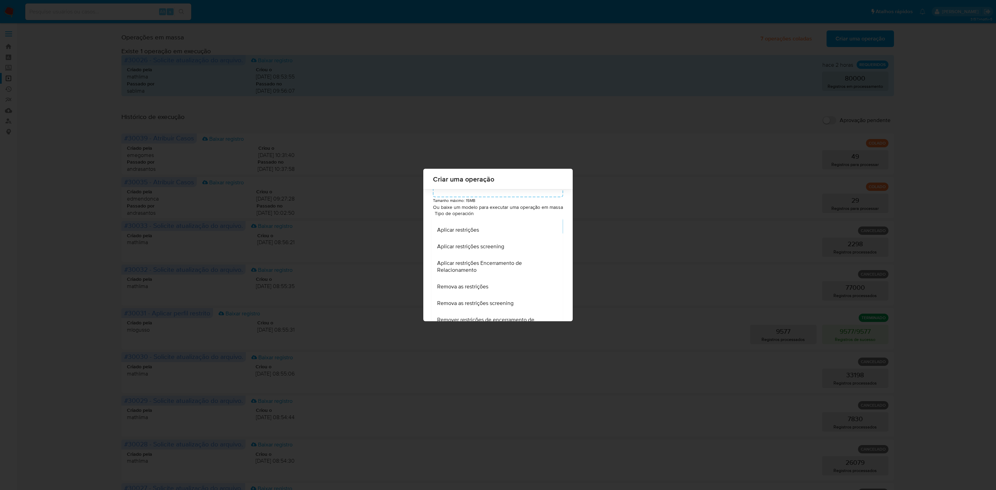
scroll to position [139, 0]
click at [503, 260] on div "Aplicar restrições" at bounding box center [495, 252] width 116 height 17
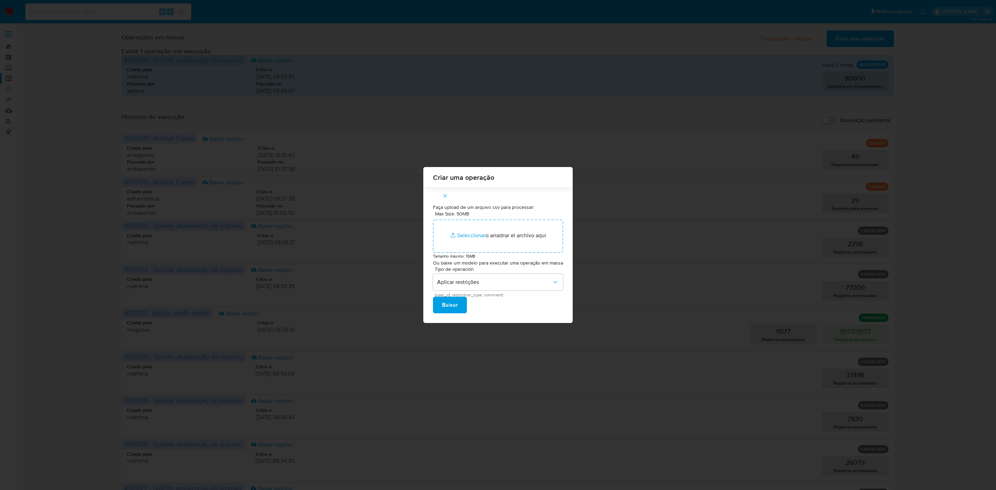
click at [462, 305] on button "Baixar" at bounding box center [450, 305] width 34 height 17
click at [605, 247] on div "Criar uma operação Faça upload de um arquivo csv para processar: Max Size: 50MB…" at bounding box center [498, 245] width 996 height 490
click at [443, 197] on icon "button" at bounding box center [445, 196] width 6 height 6
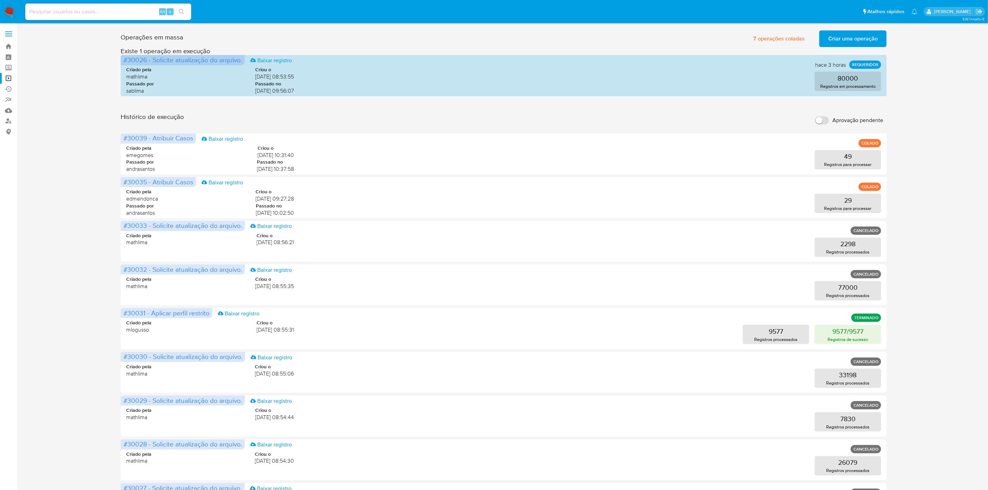
click at [919, 145] on div "Operações em massa 7 operações coladas Criar uma operação Só pode haver no máxi…" at bounding box center [503, 309] width 957 height 562
click at [851, 40] on span "Criar uma operação" at bounding box center [852, 38] width 49 height 15
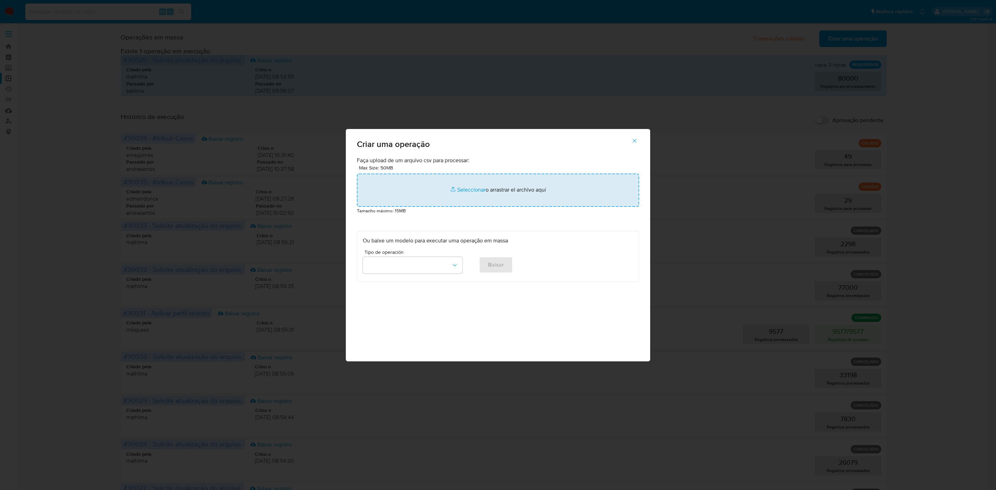
click at [425, 190] on input "file" at bounding box center [498, 190] width 282 height 33
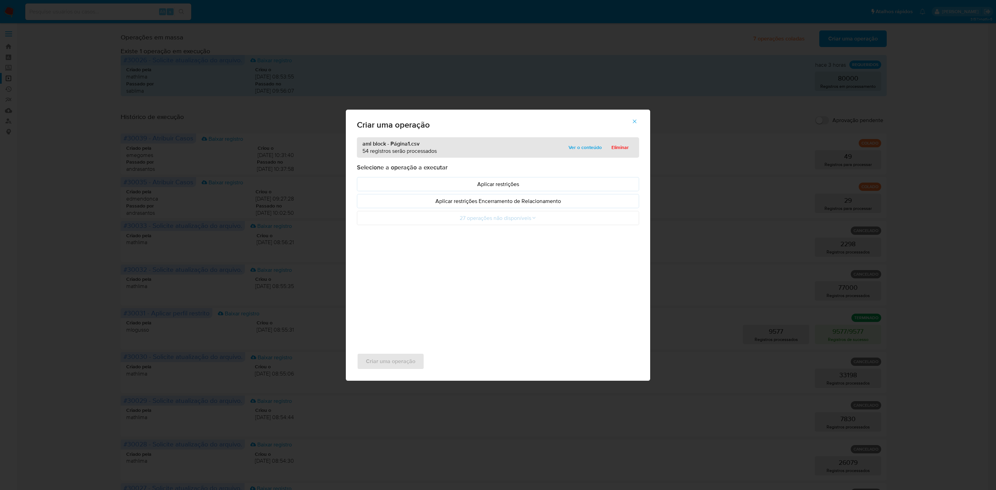
click at [572, 148] on span "Ver o conteúdo" at bounding box center [584, 147] width 33 height 10
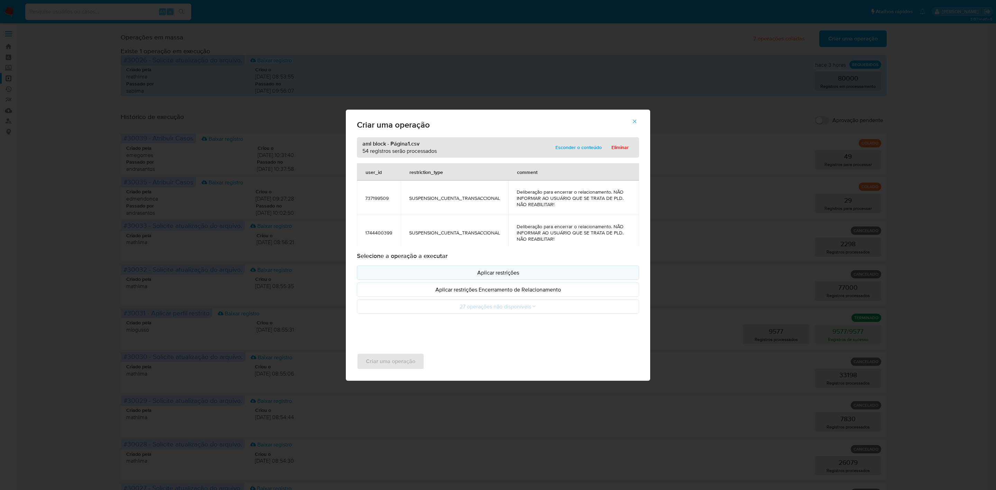
click at [484, 274] on p "Aplicar restrições" at bounding box center [498, 273] width 270 height 8
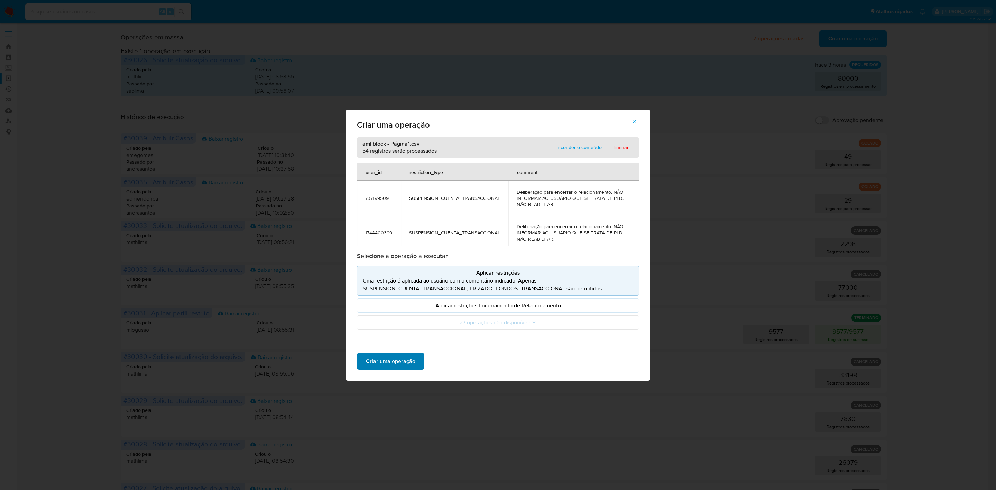
click at [384, 362] on span "Criar uma operação" at bounding box center [390, 361] width 49 height 15
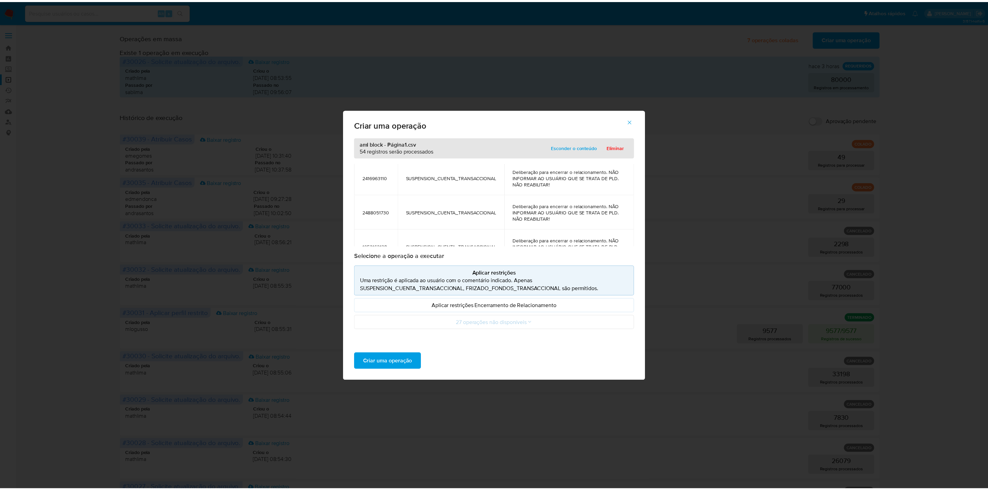
scroll to position [1800, 0]
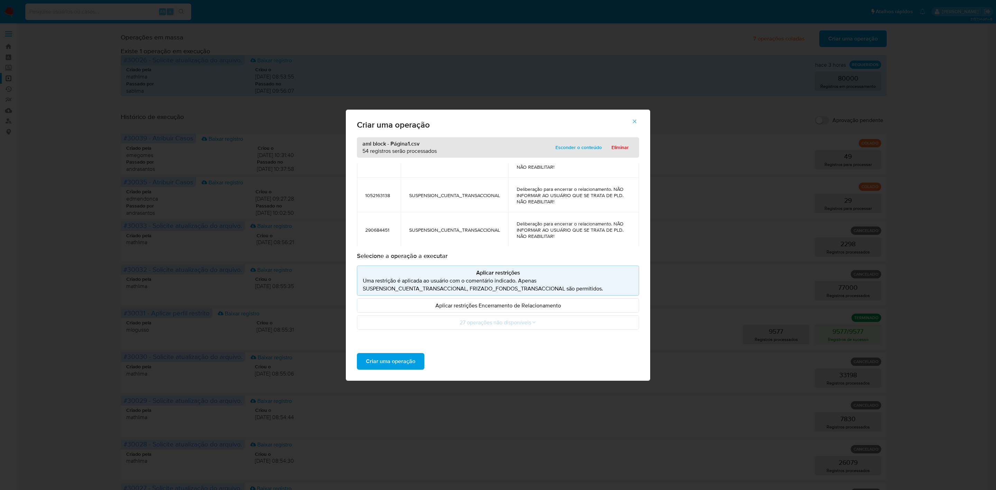
click at [633, 118] on icon "button" at bounding box center [634, 121] width 6 height 6
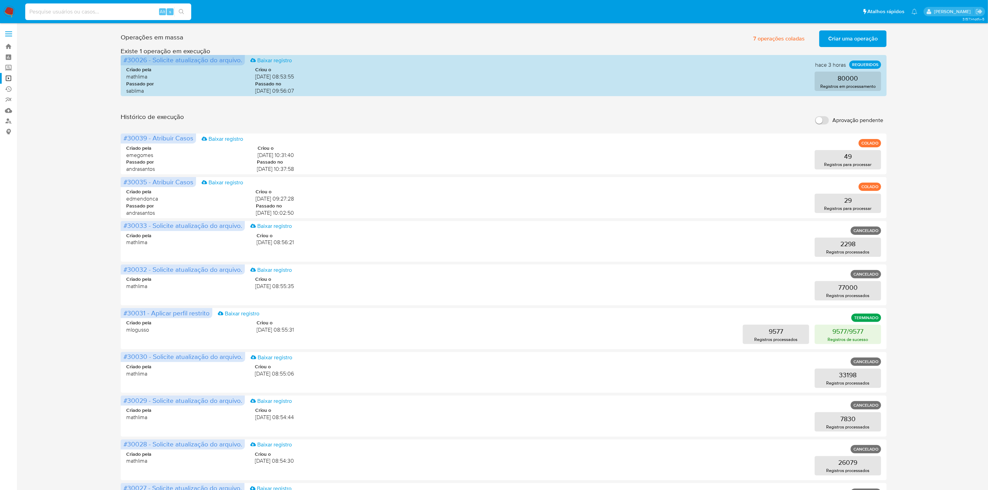
click at [75, 12] on input at bounding box center [108, 11] width 166 height 9
paste input "LAQNgSzmibk49Utk0g3OXt04"
type input "LAQNgSzmibk49Utk0g3OXt04"
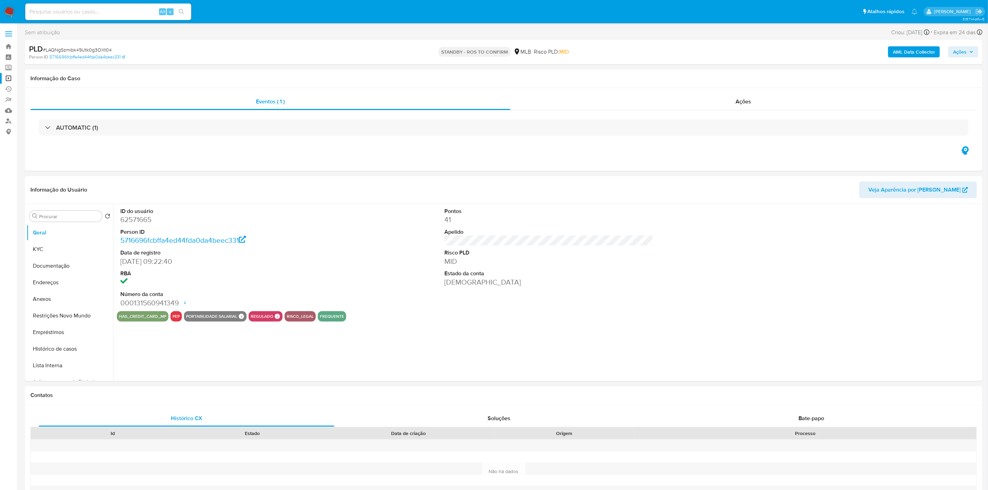
select select "10"
click at [665, 277] on div "ID do usuário 62571665 Person ID 5716696fcbffa4ed44fda0da4beec331 Data de regis…" at bounding box center [549, 257] width 864 height 107
click at [65, 264] on button "Documentação" at bounding box center [67, 266] width 81 height 17
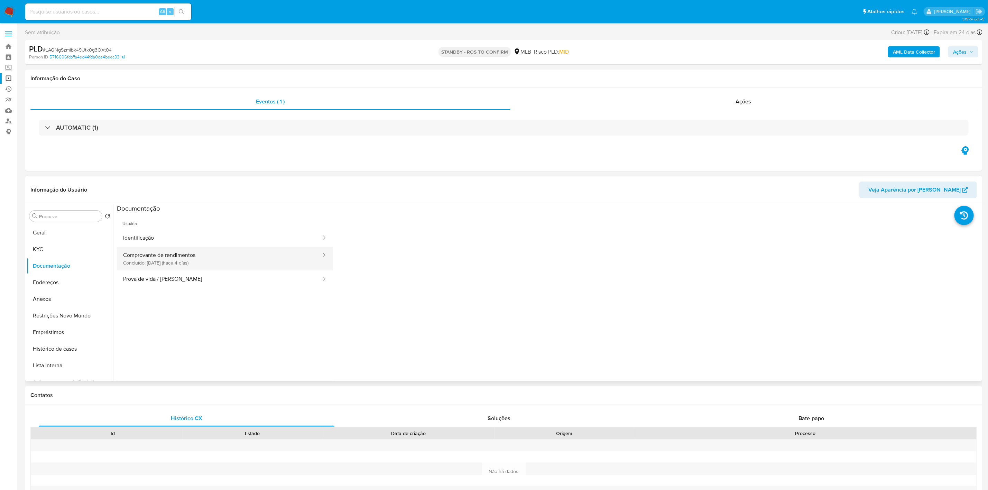
click at [159, 252] on button "Comprovante de rendimentos Concluído: [DATE] (hace 4 días)" at bounding box center [219, 259] width 205 height 24
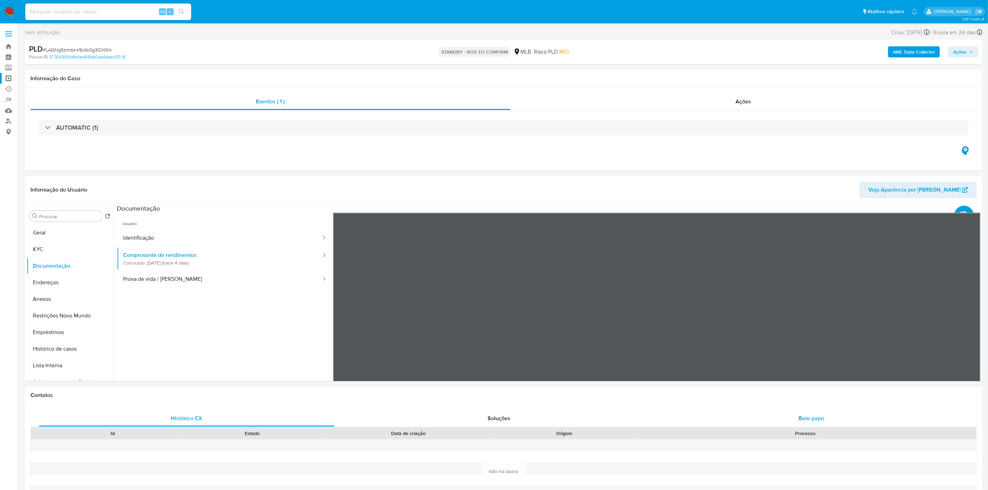
click at [533, 201] on div "Informação do Usuário Veja Aparência por Pessoa Procurar Retornar ao pedido pad…" at bounding box center [503, 278] width 957 height 205
click at [554, 186] on div "Informação do Usuário Veja Aparência por Pessoa Procurar Retornar ao pedido pad…" at bounding box center [503, 278] width 957 height 205
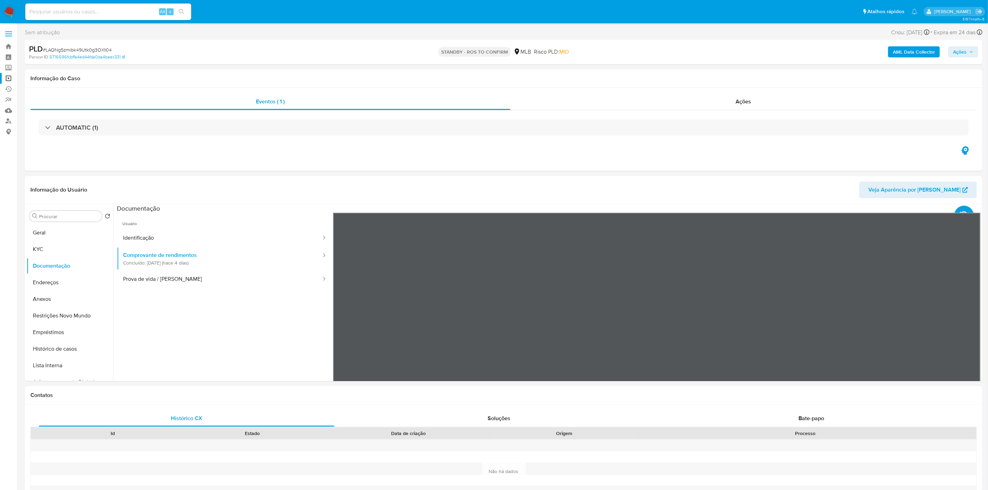
click at [551, 178] on div "Informação do Usuário Veja Aparência por Pessoa Procurar Retornar ao pedido pad…" at bounding box center [503, 278] width 957 height 205
